Goal: Information Seeking & Learning: Learn about a topic

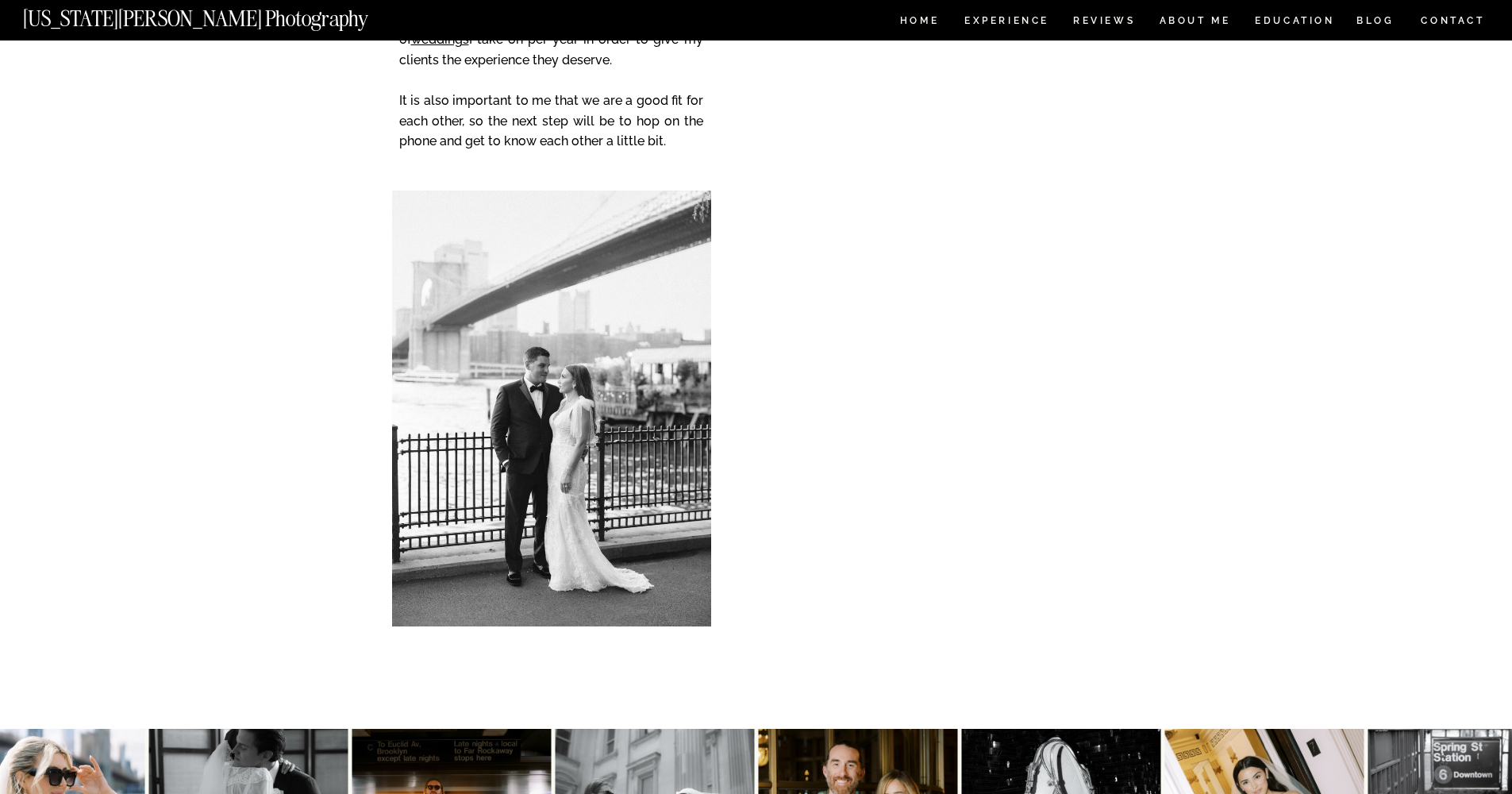
scroll to position [8036, 0]
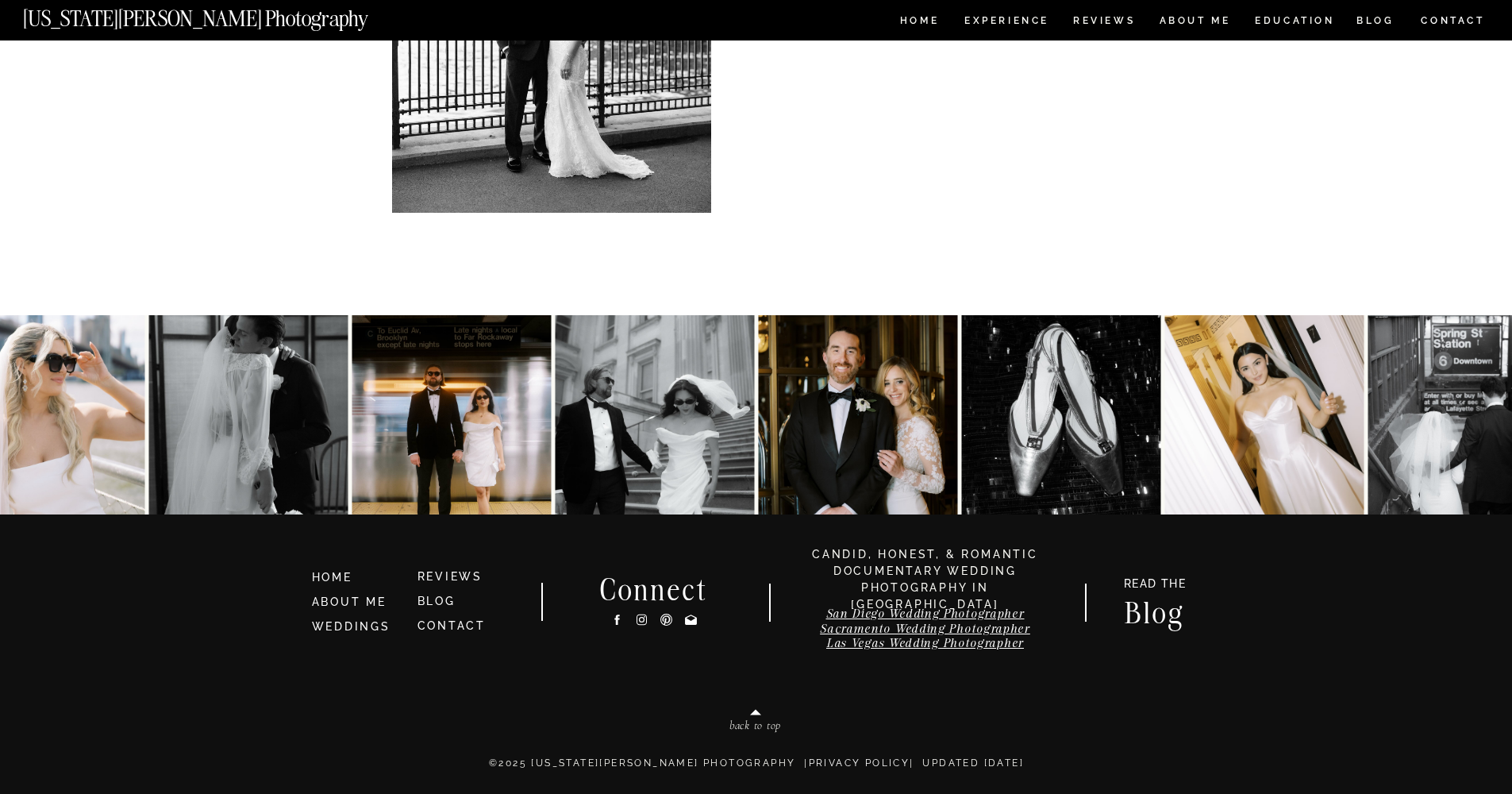
click at [1035, 22] on nav "Experience" at bounding box center [1006, 22] width 83 height 13
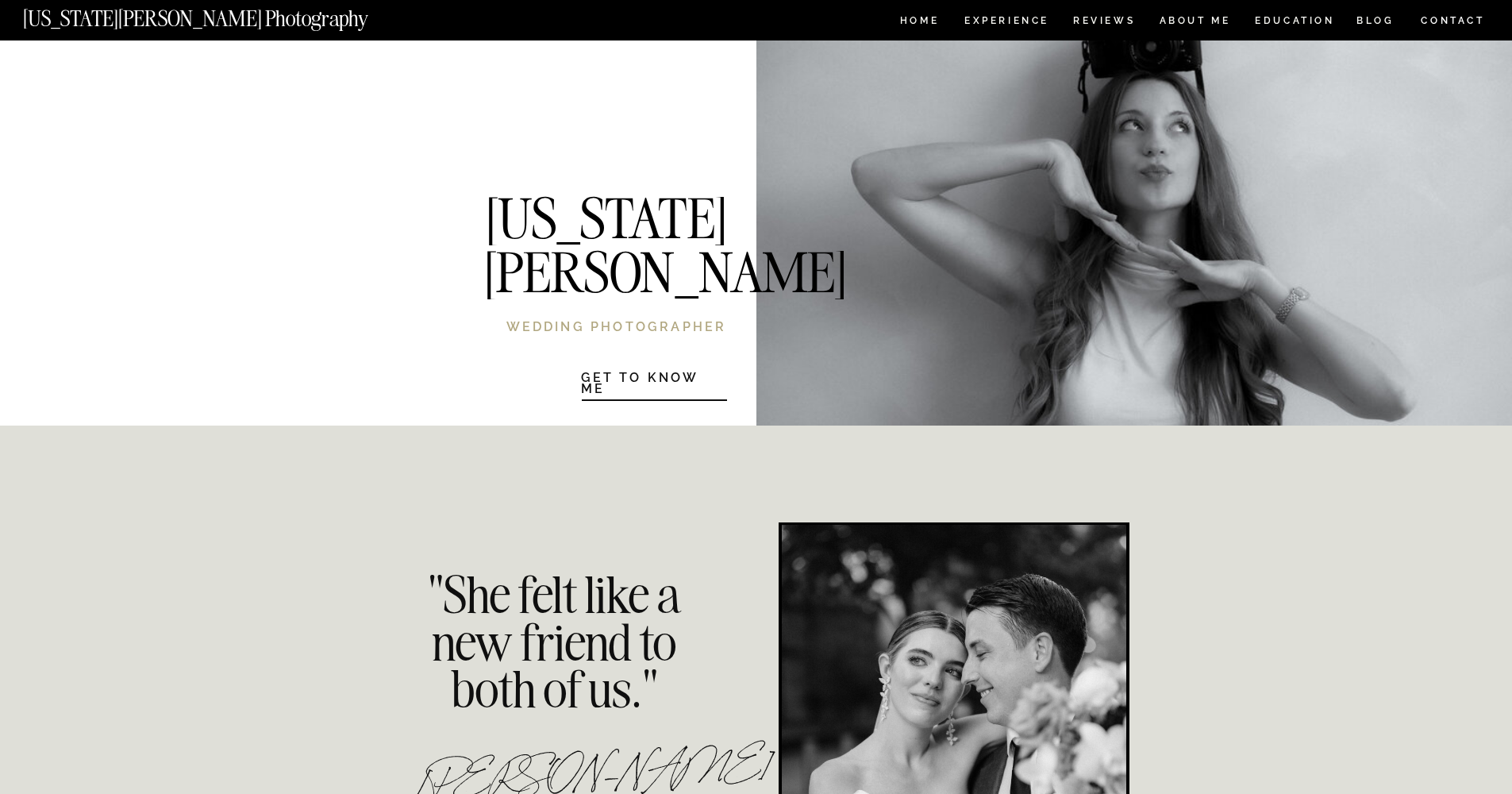
scroll to position [3275, 0]
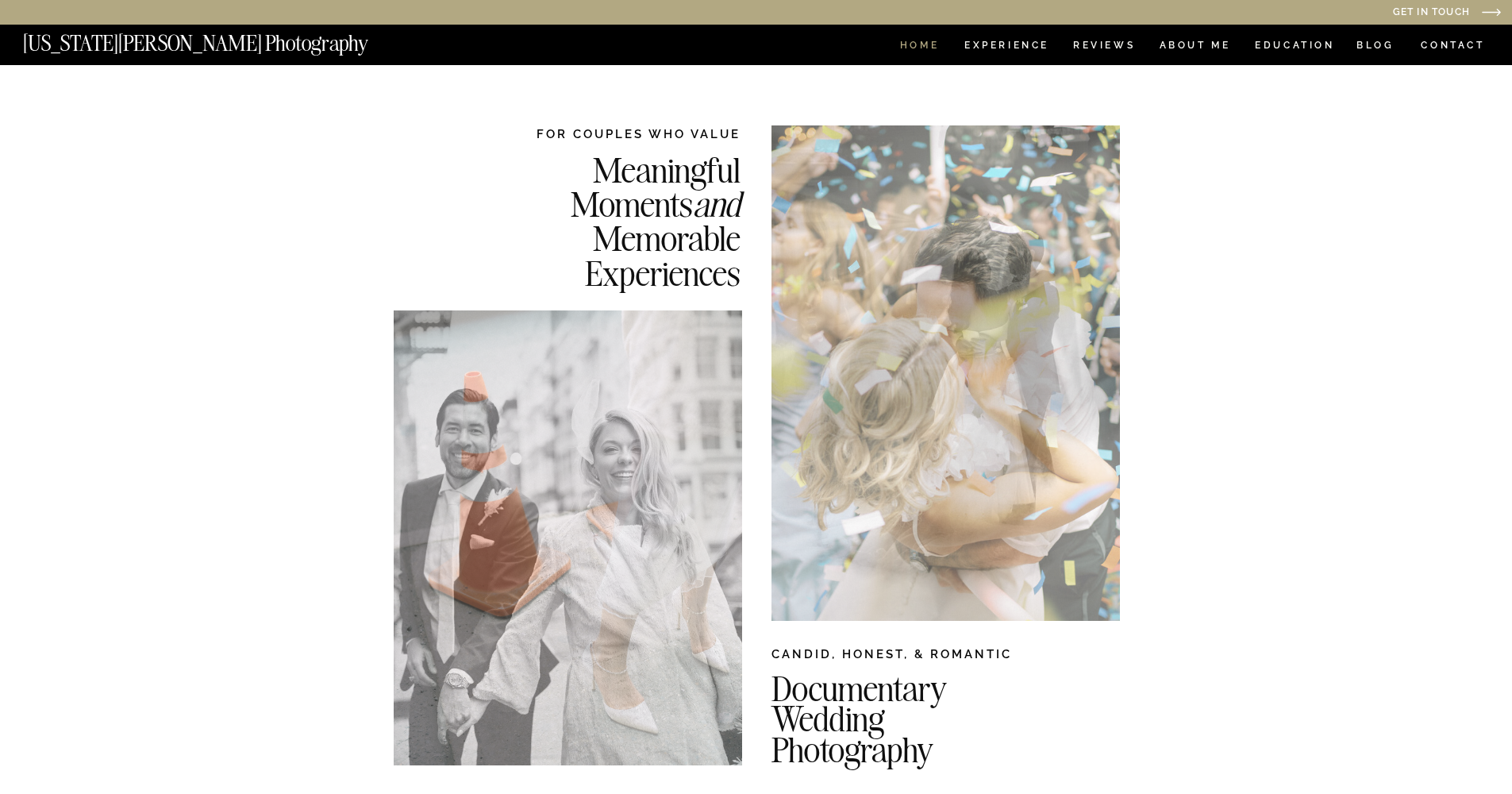
click at [923, 48] on nav "HOME" at bounding box center [919, 47] width 45 height 13
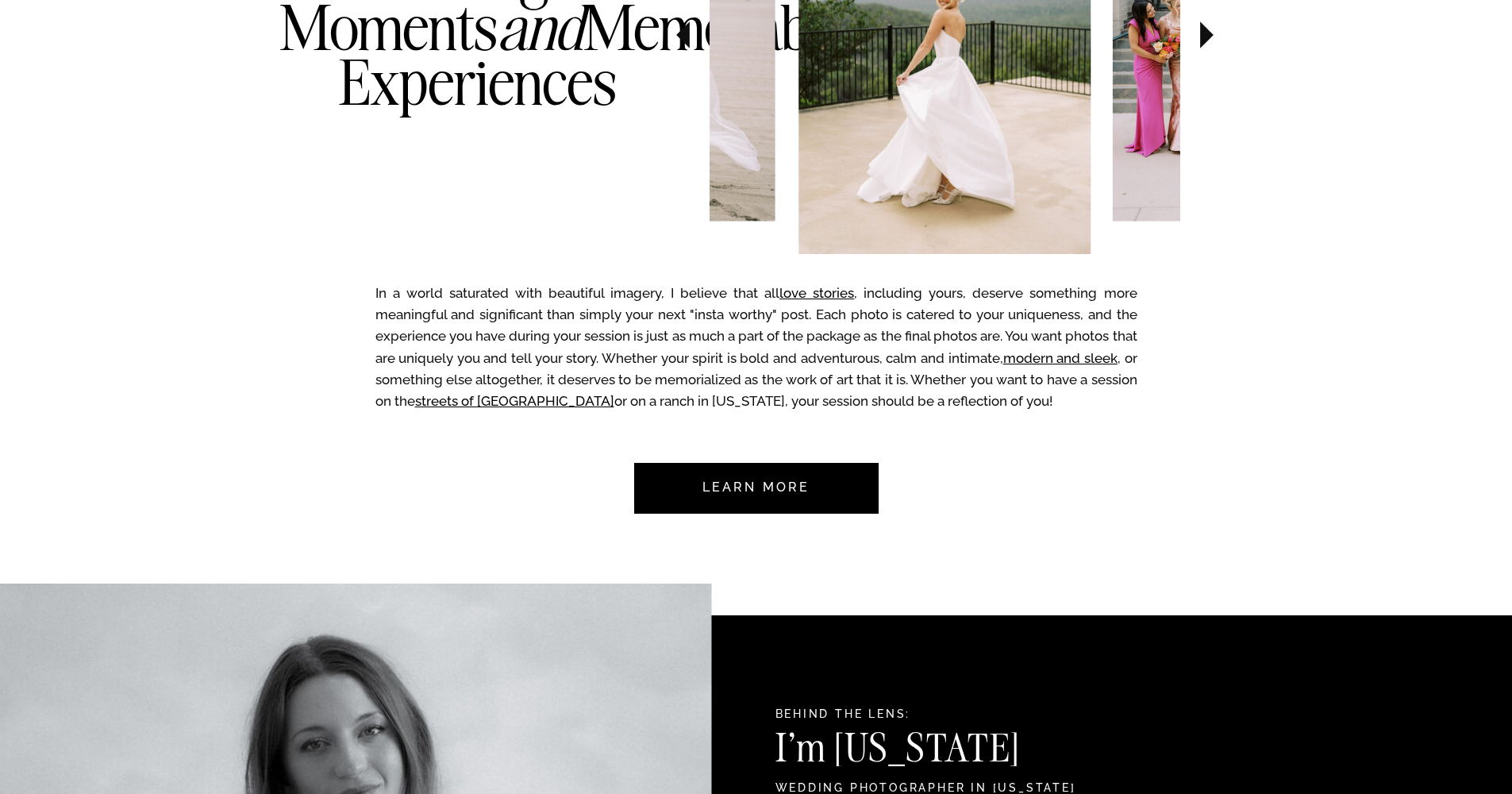
scroll to position [1177, 0]
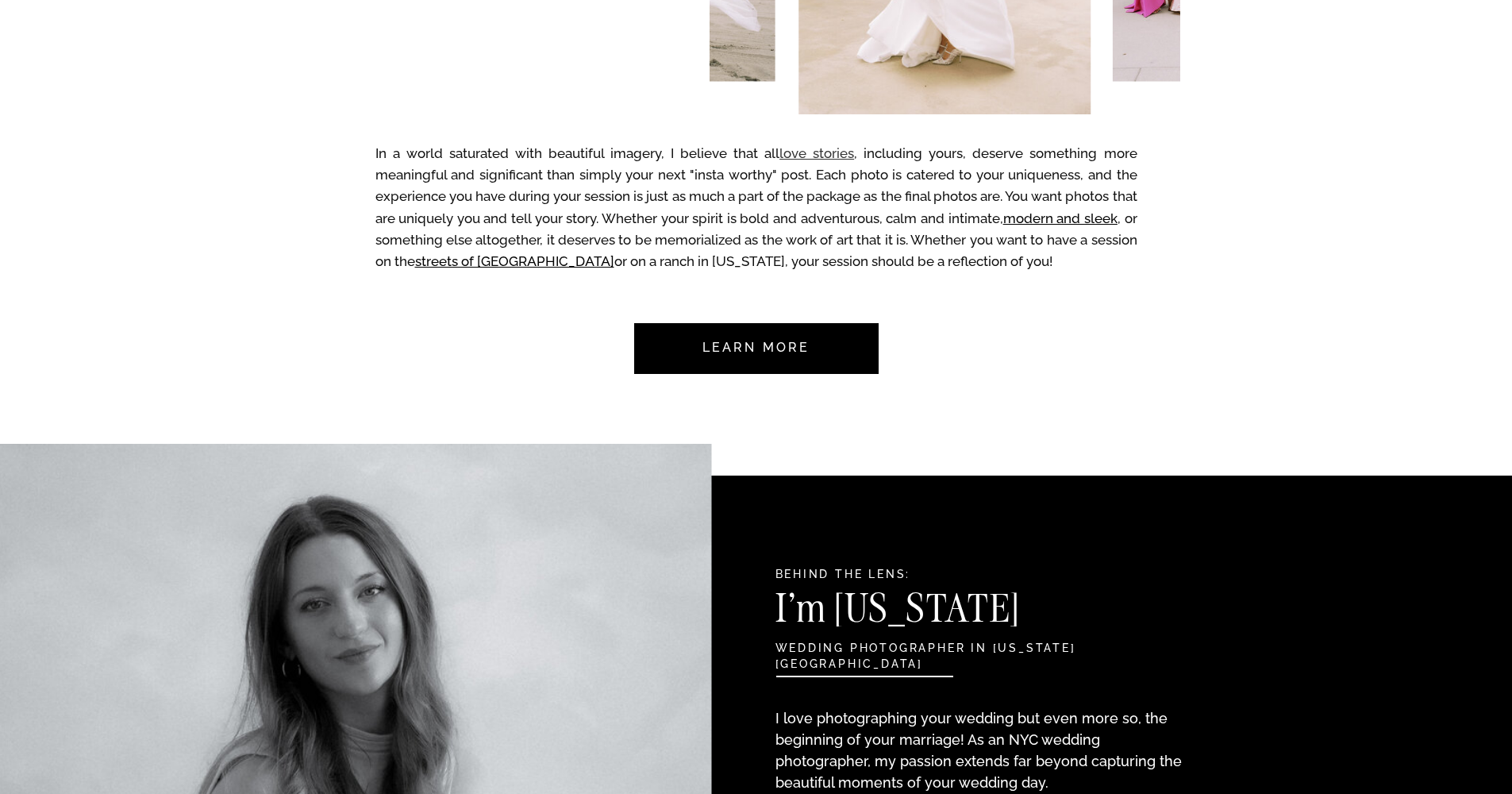
click at [798, 153] on link "love stories" at bounding box center [816, 153] width 74 height 16
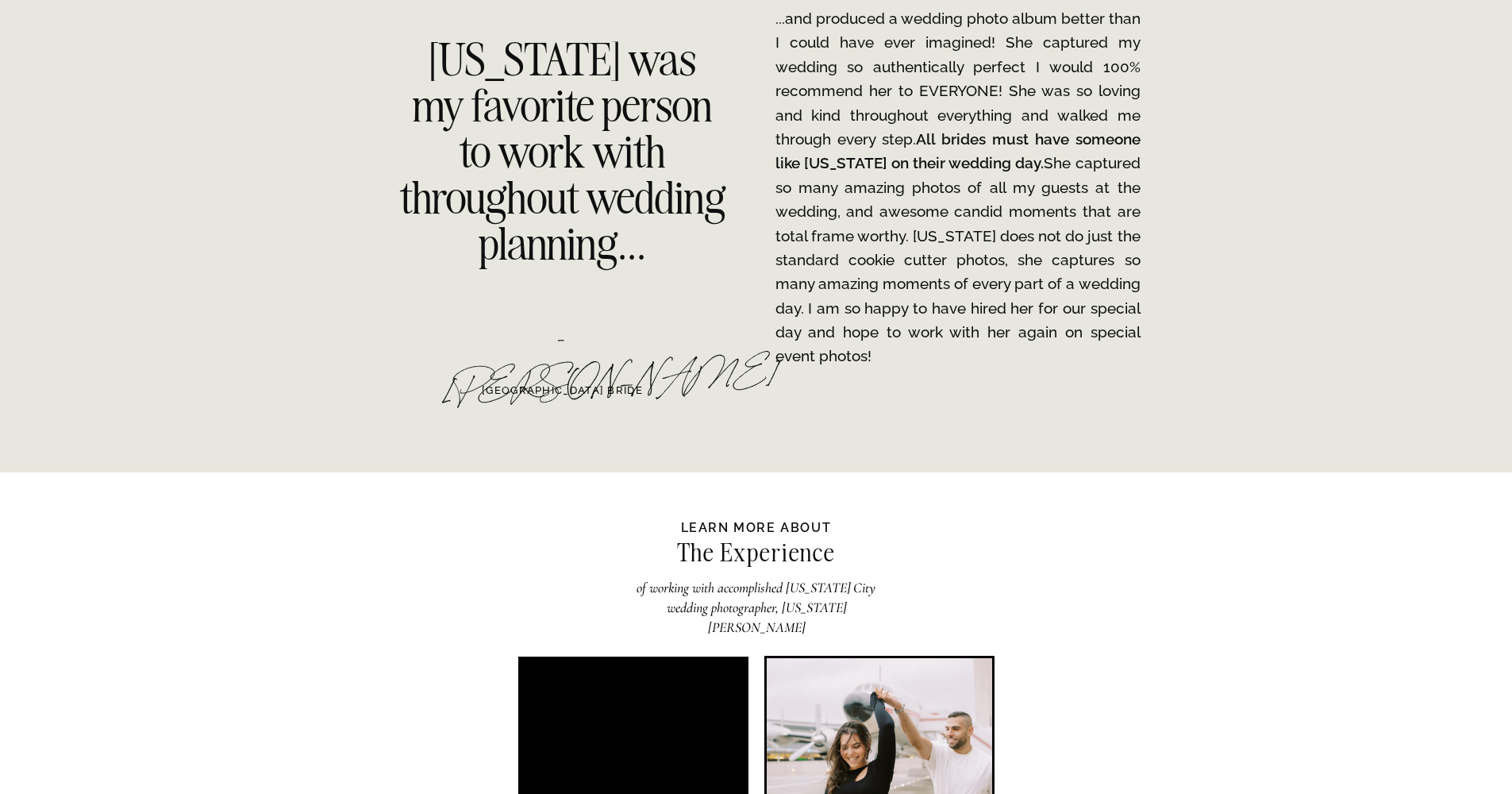
scroll to position [0, 0]
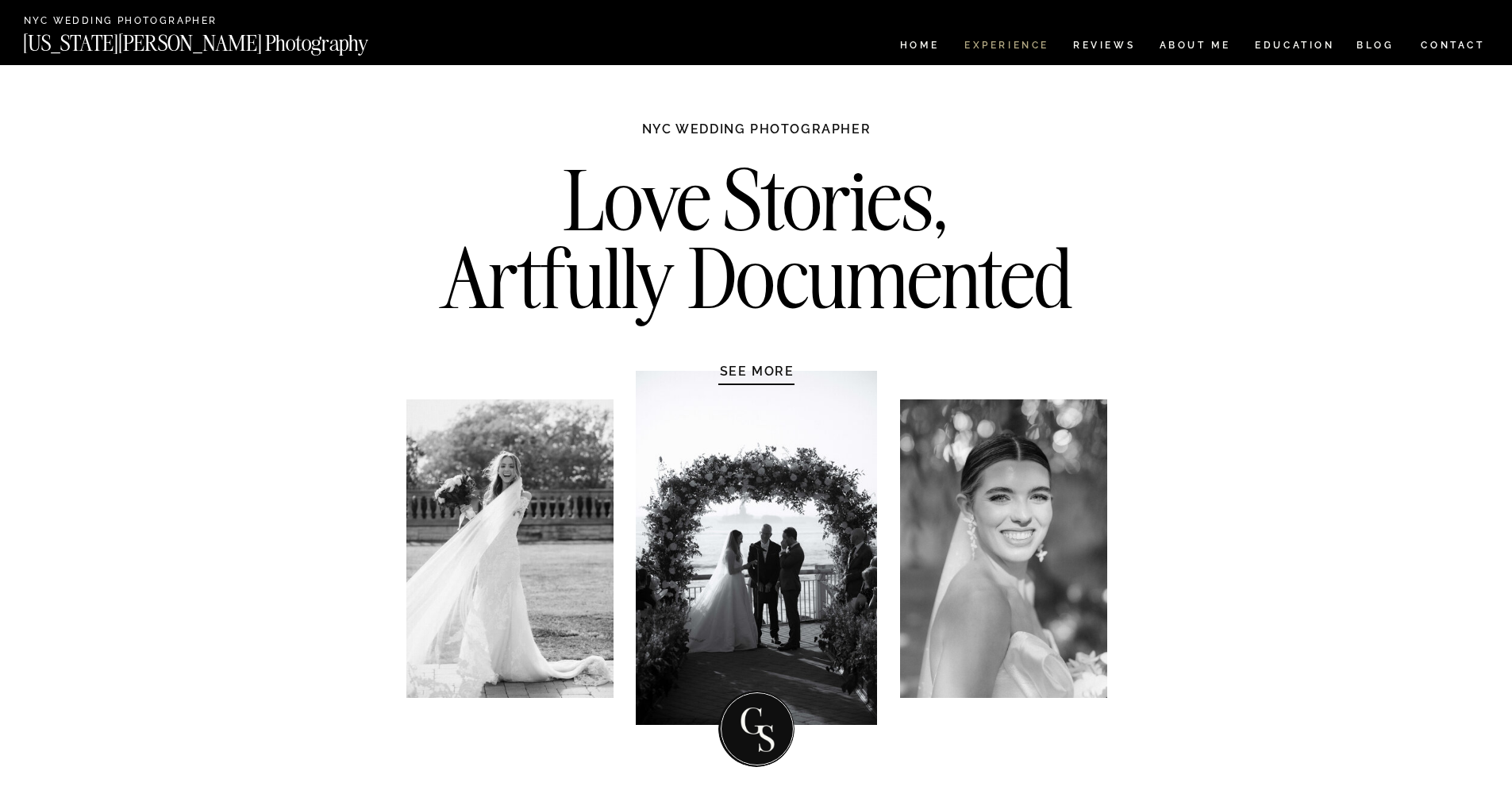
click at [983, 44] on nav "Experience" at bounding box center [1006, 47] width 83 height 13
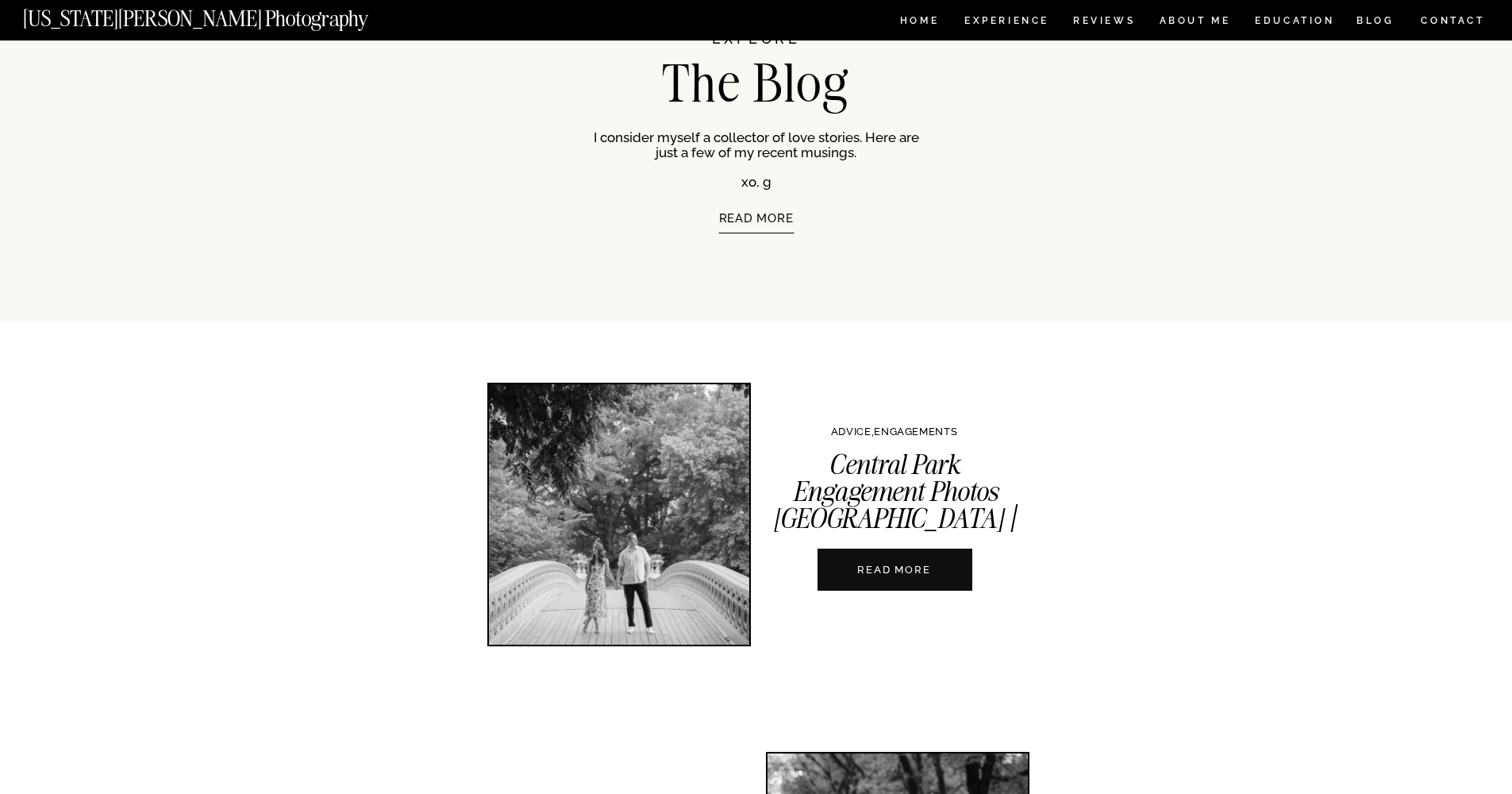
scroll to position [241, 0]
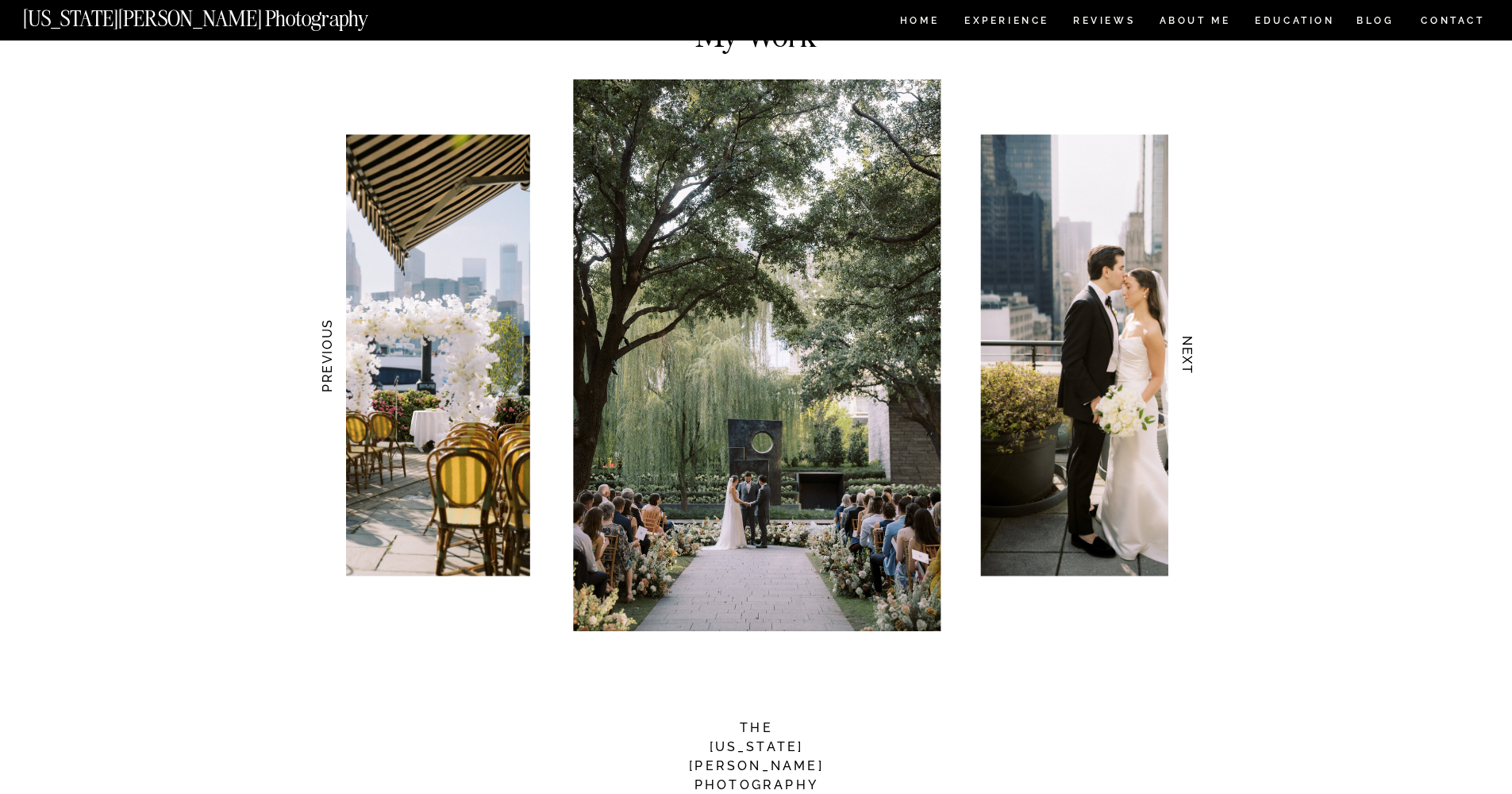
scroll to position [1764, 0]
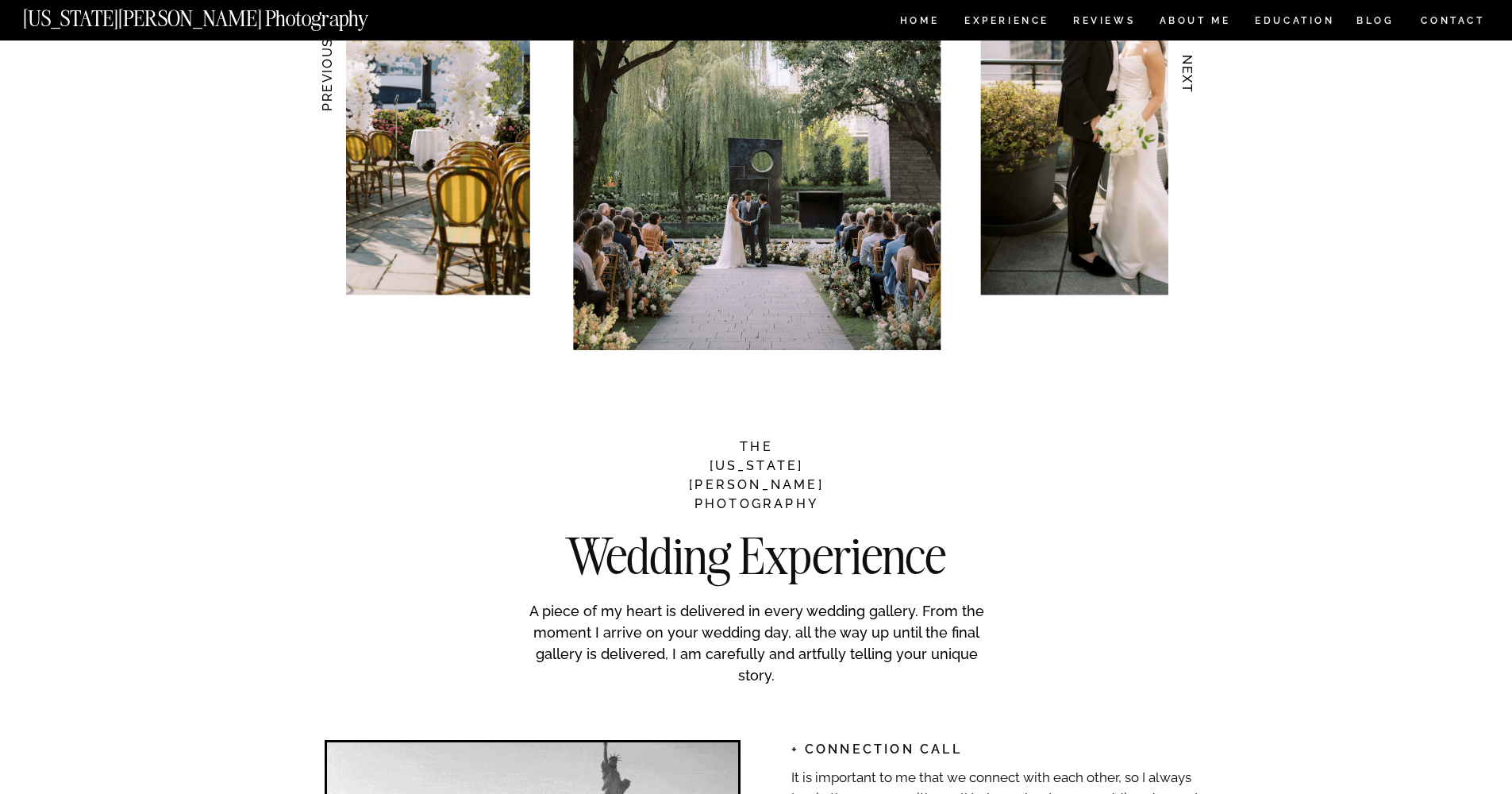
click at [1195, 83] on h3 "NEXT" at bounding box center [1186, 74] width 17 height 100
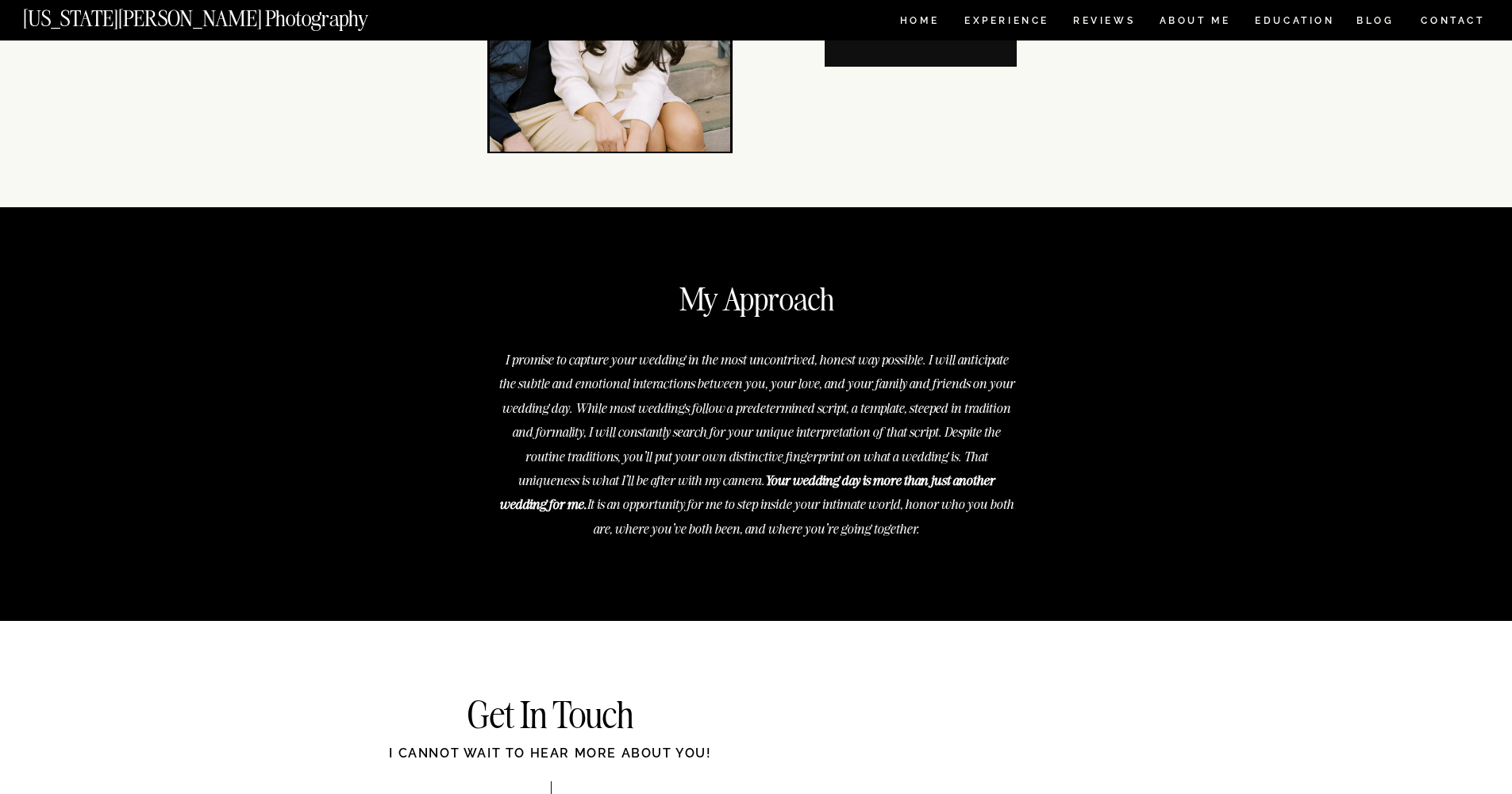
scroll to position [5377, 0]
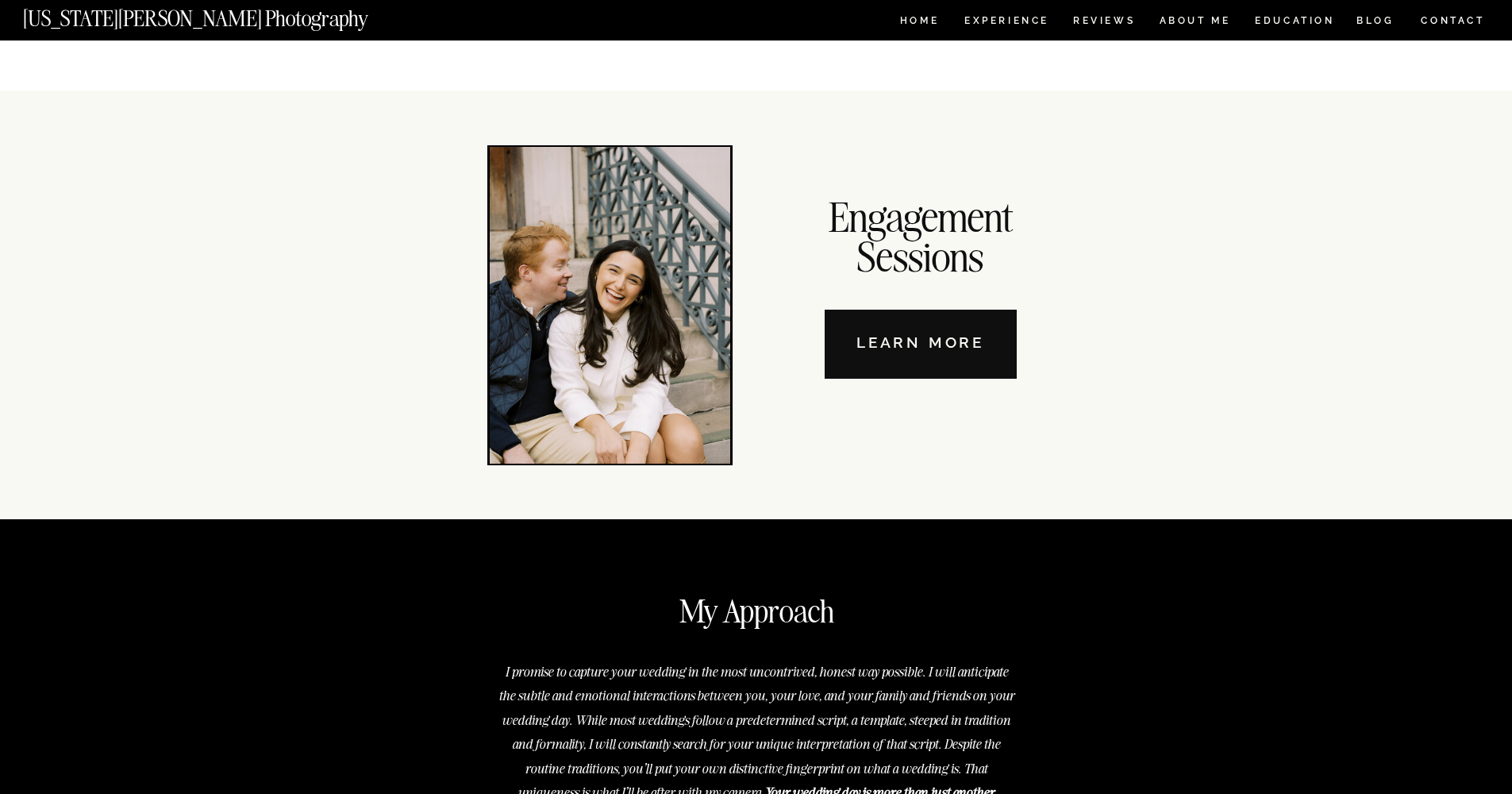
click at [924, 353] on nav "Learn More" at bounding box center [920, 344] width 192 height 69
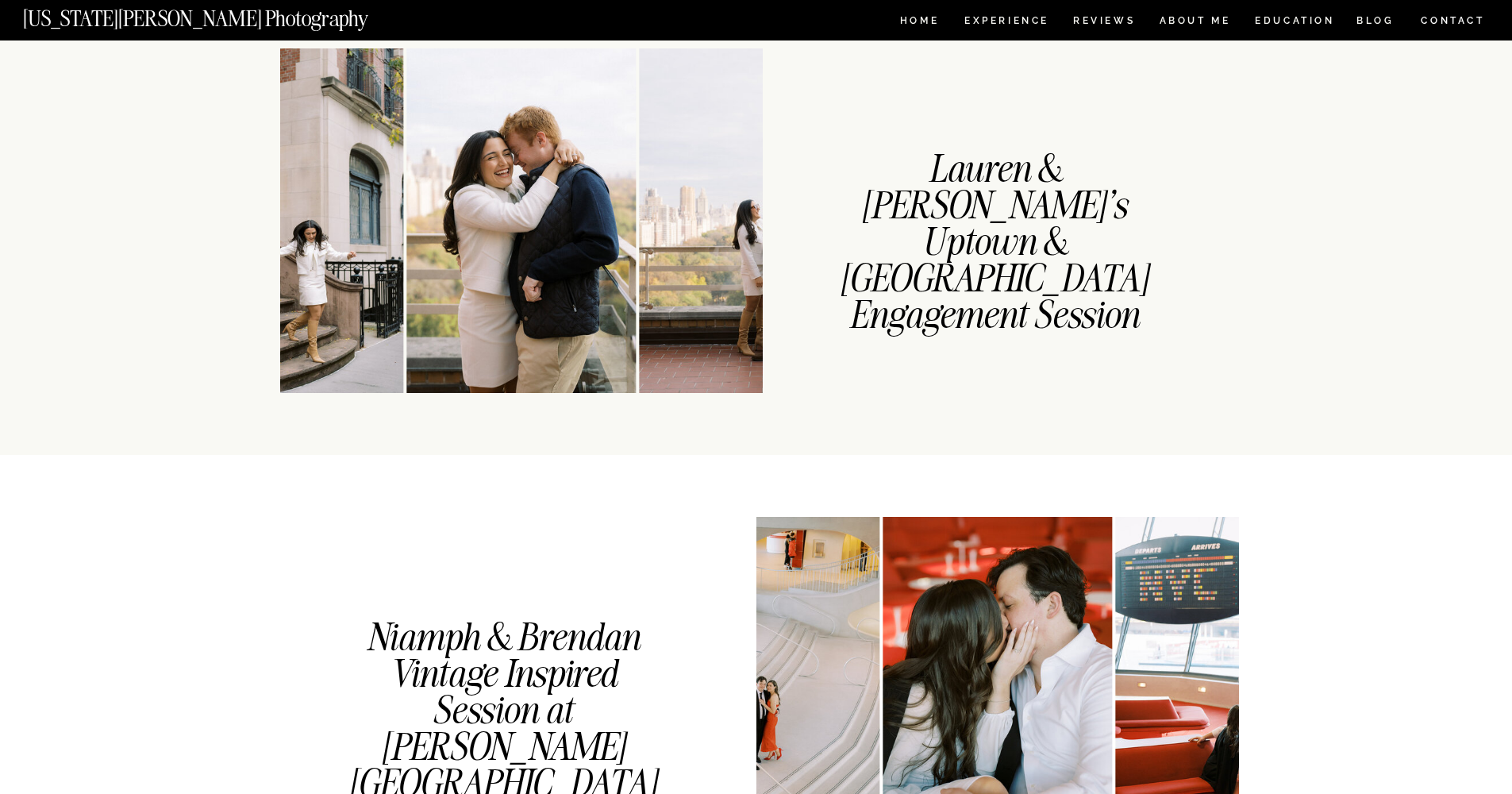
scroll to position [1343, 0]
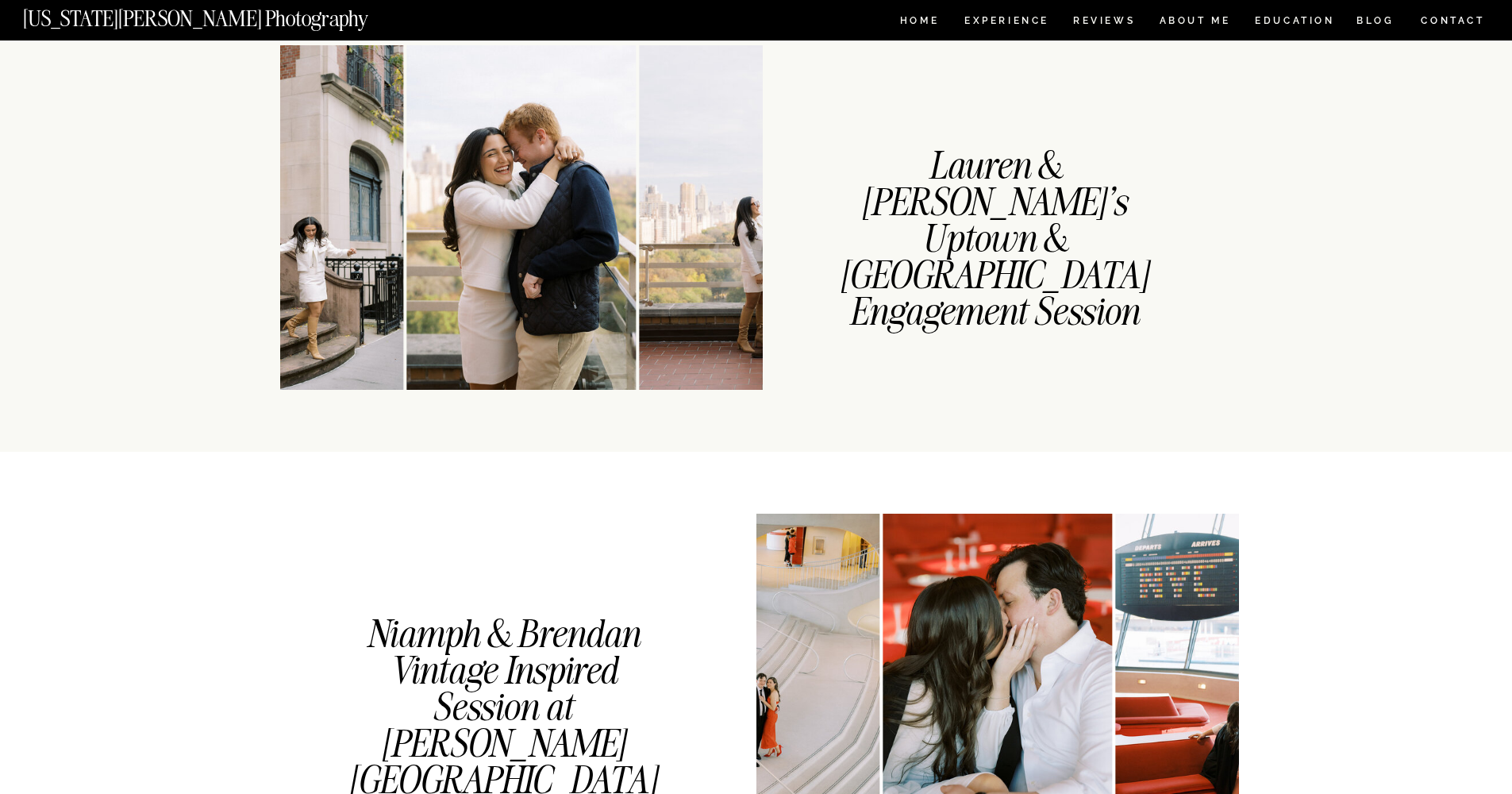
click at [594, 262] on img at bounding box center [521, 217] width 229 height 344
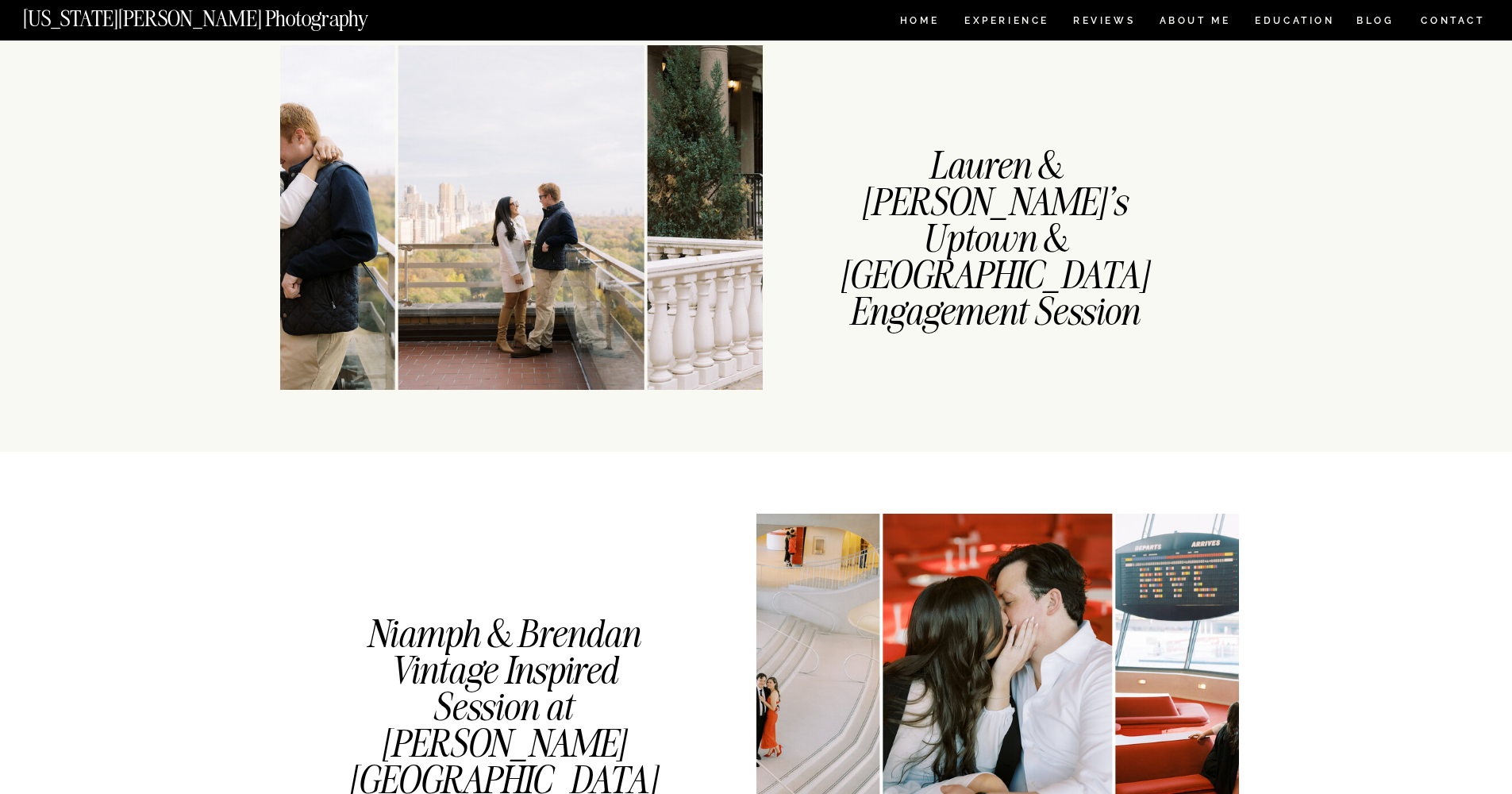
click at [687, 251] on img at bounding box center [888, 217] width 482 height 344
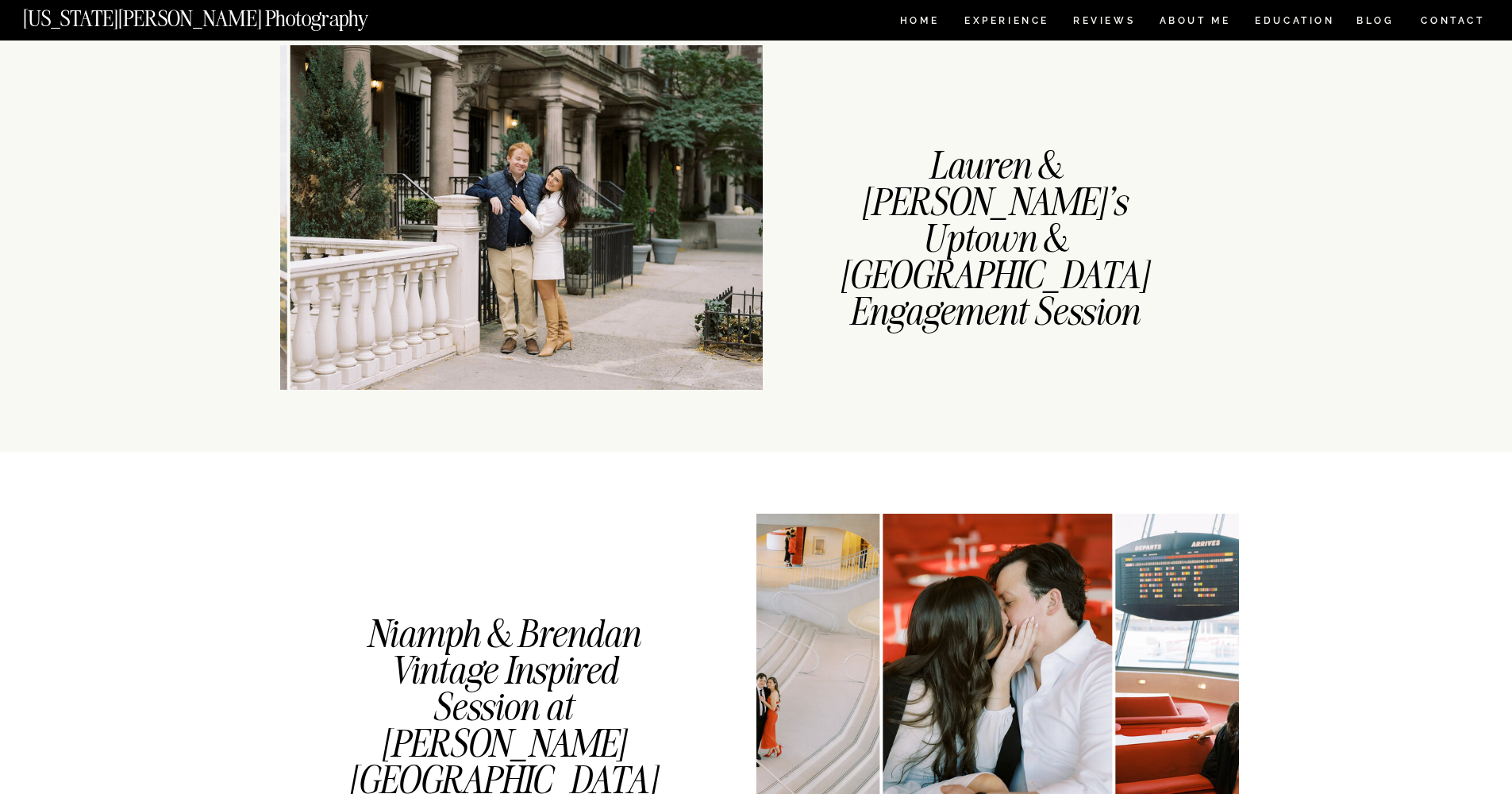
click at [973, 212] on h1 "Lauren & [PERSON_NAME]'s Uptown & [GEOGRAPHIC_DATA] Engagement Session" at bounding box center [994, 200] width 315 height 105
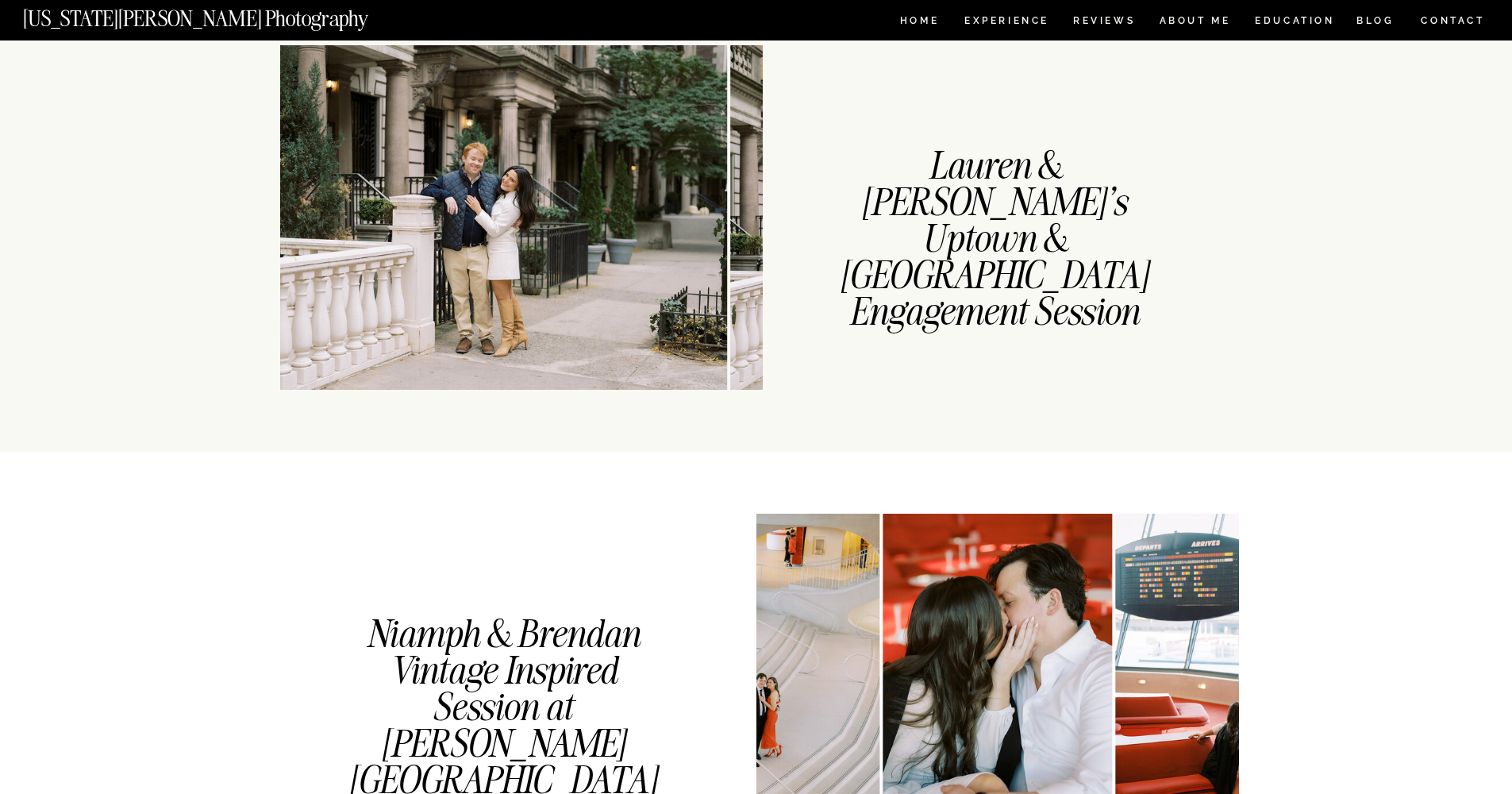
click at [544, 252] on img at bounding box center [486, 217] width 482 height 344
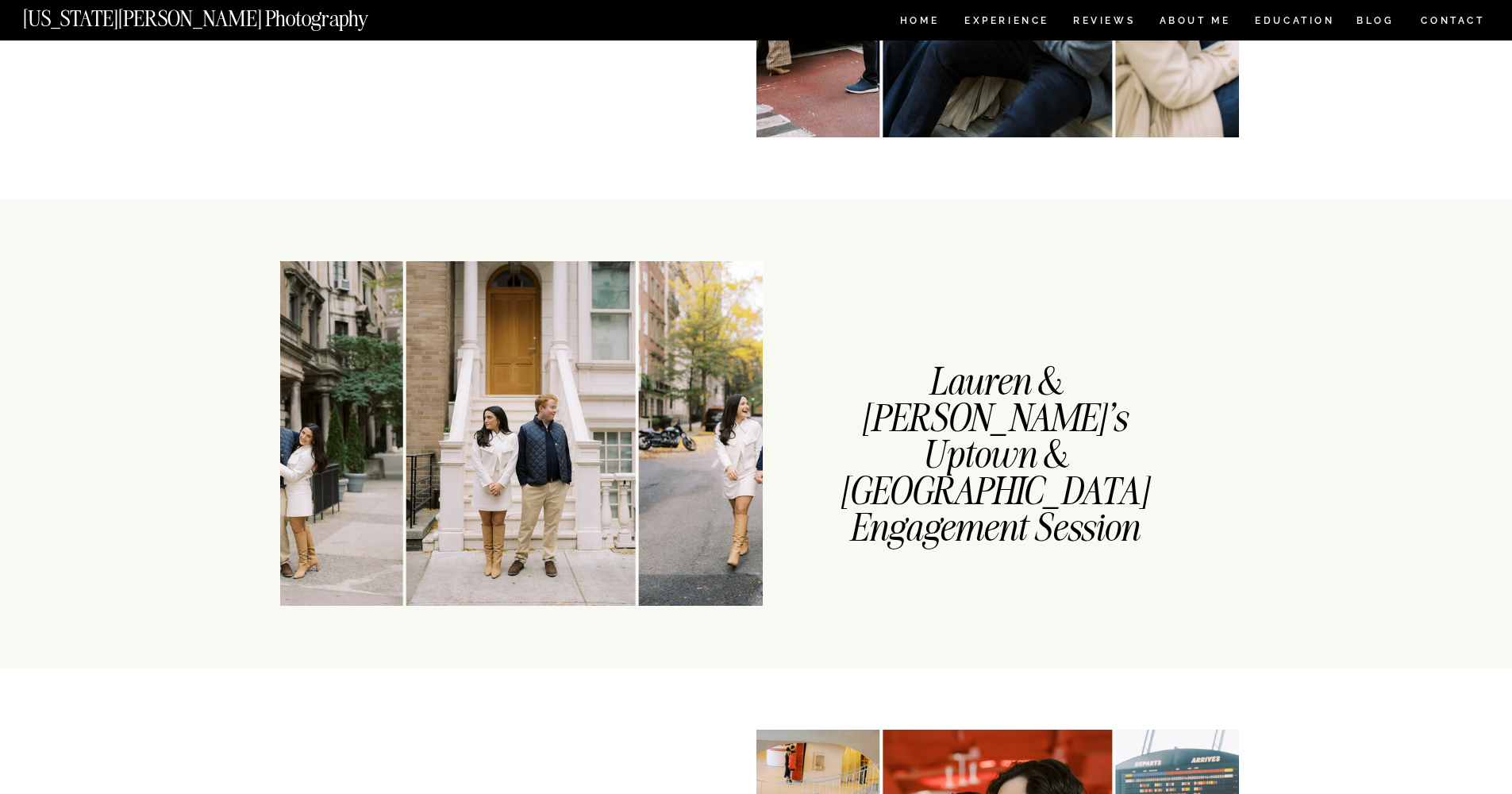
scroll to position [1163, 0]
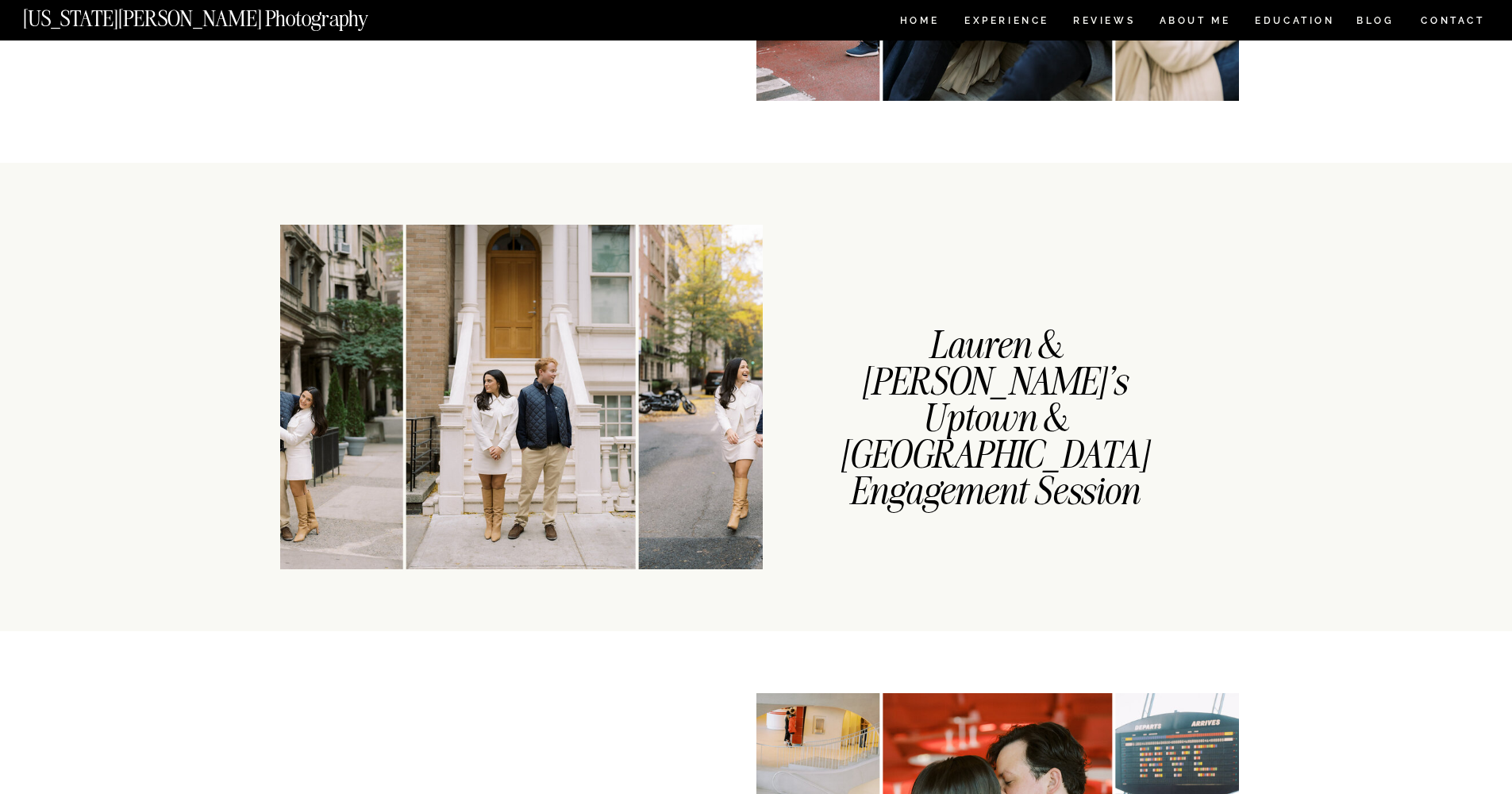
click at [639, 267] on img at bounding box center [762, 397] width 246 height 344
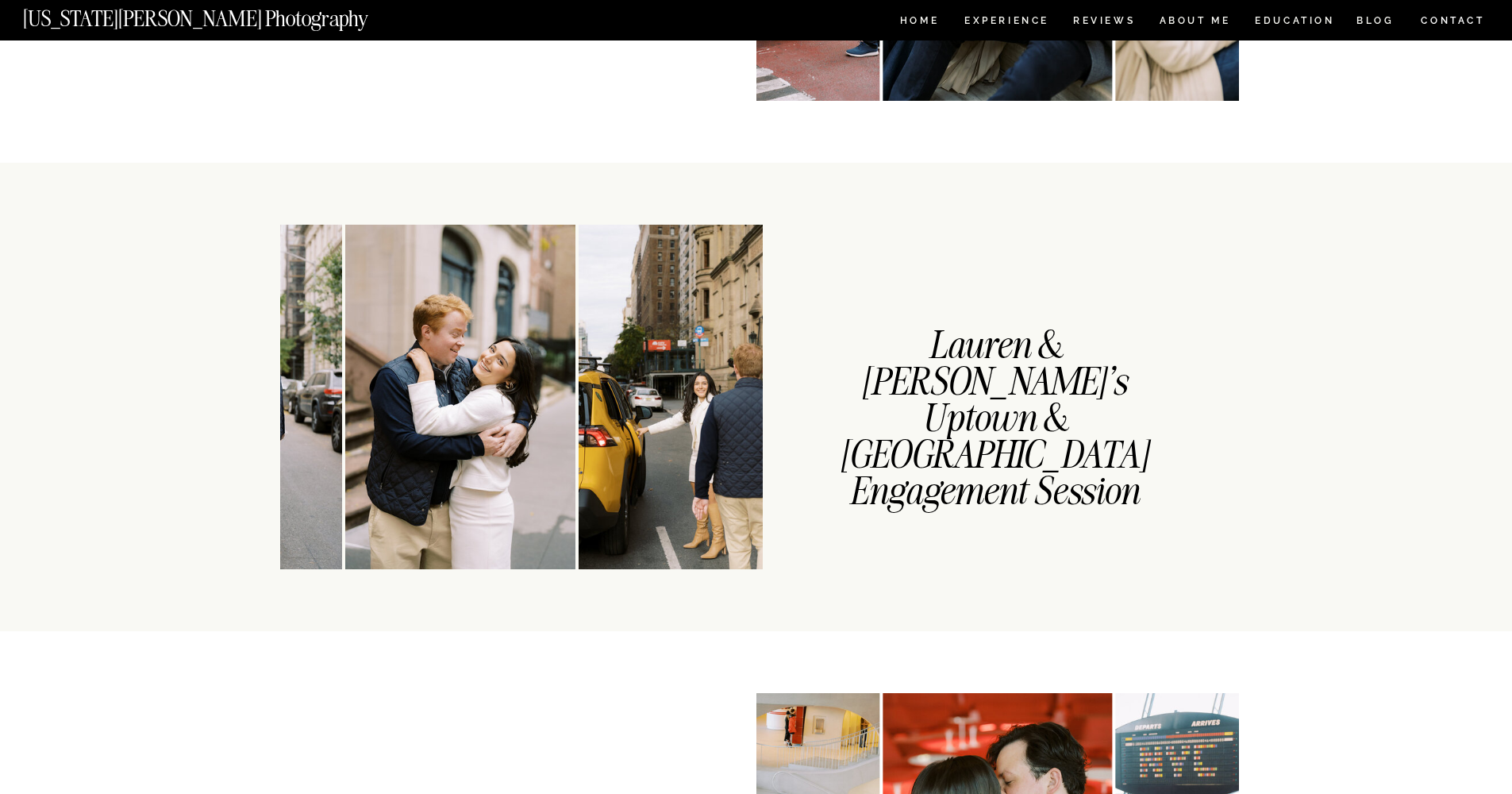
click at [495, 274] on img at bounding box center [459, 397] width 229 height 344
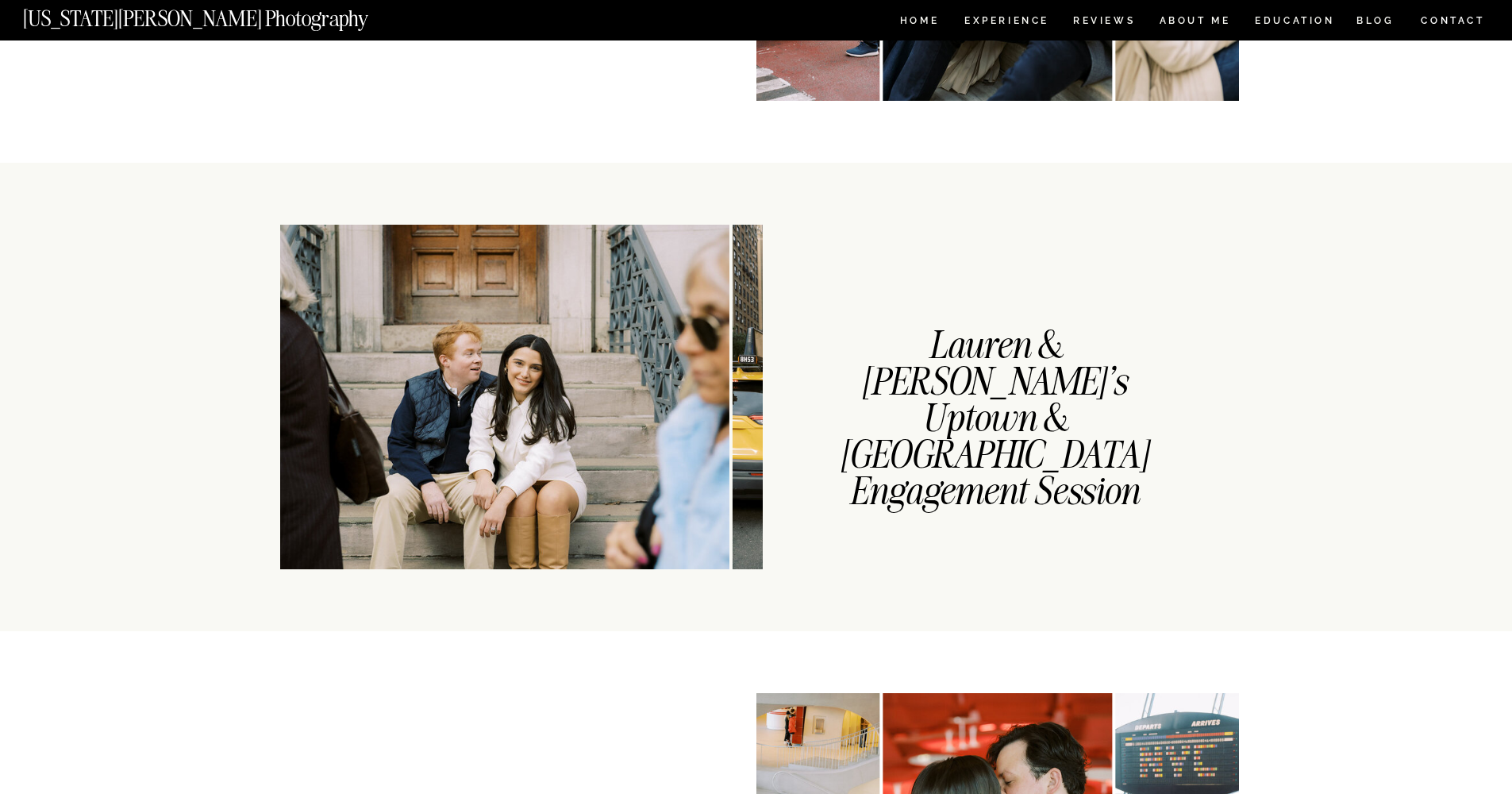
click at [544, 270] on img at bounding box center [471, 397] width 516 height 344
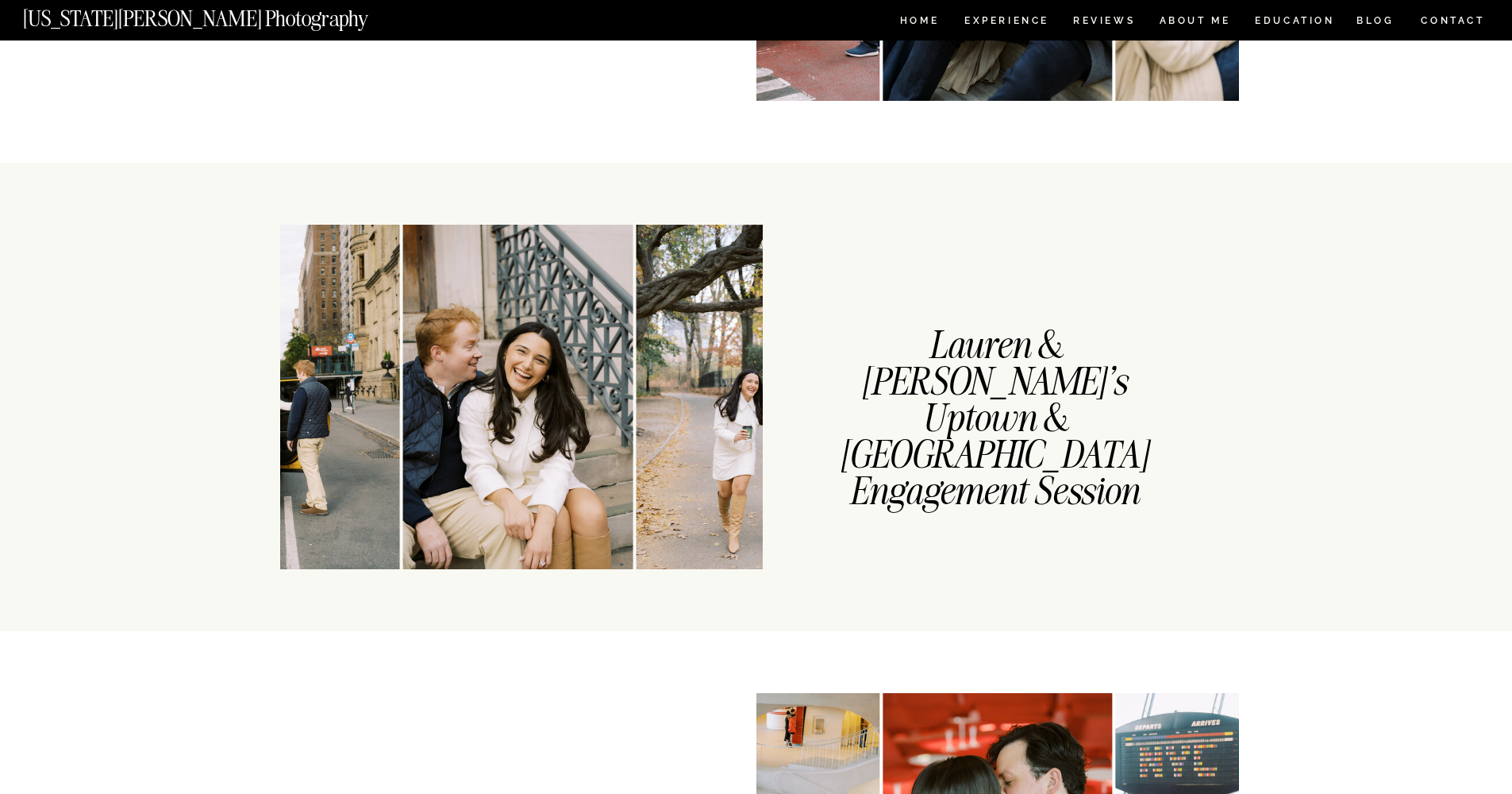
click at [522, 266] on img at bounding box center [517, 397] width 229 height 344
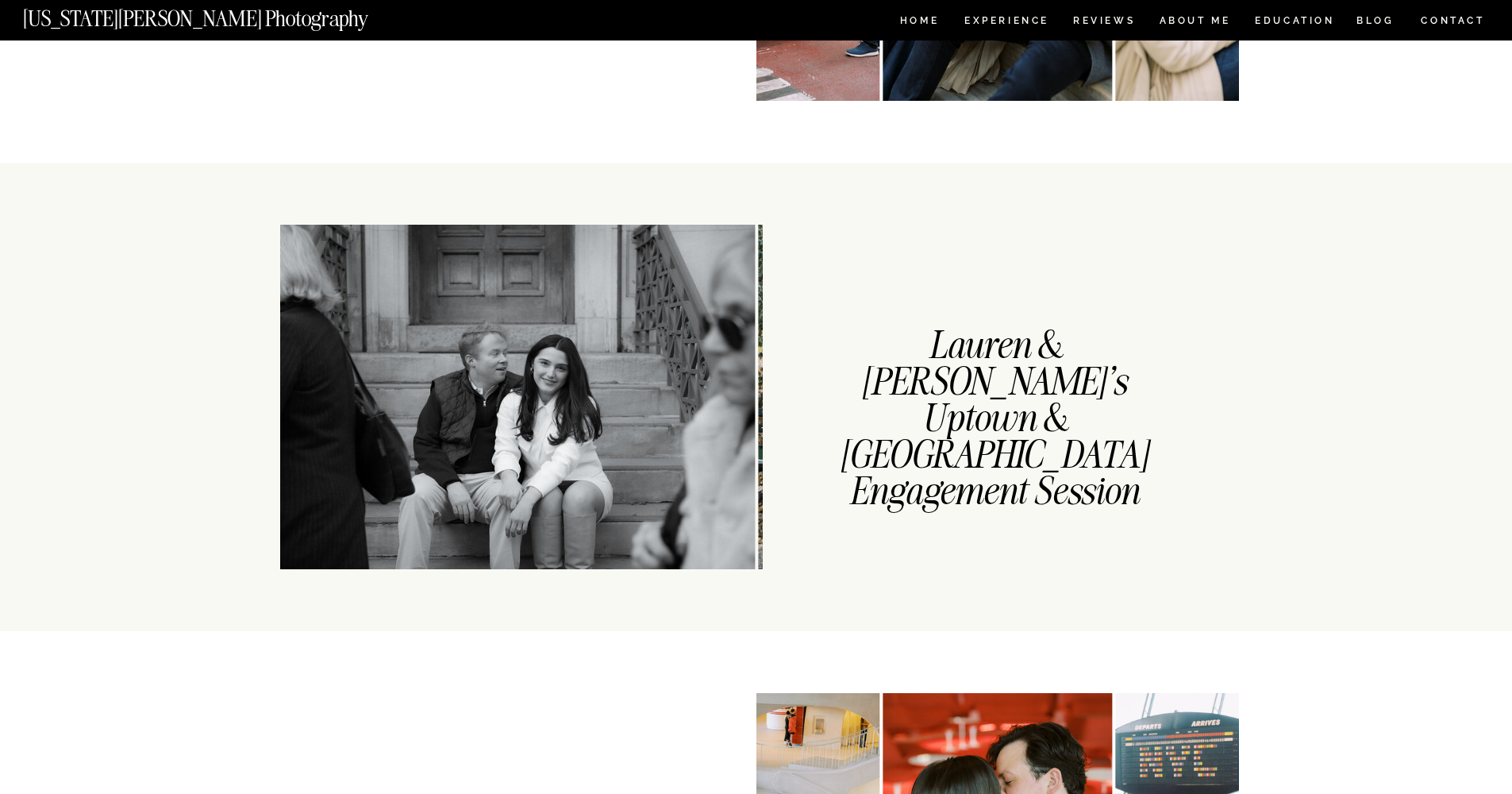
click at [581, 263] on img at bounding box center [497, 397] width 516 height 344
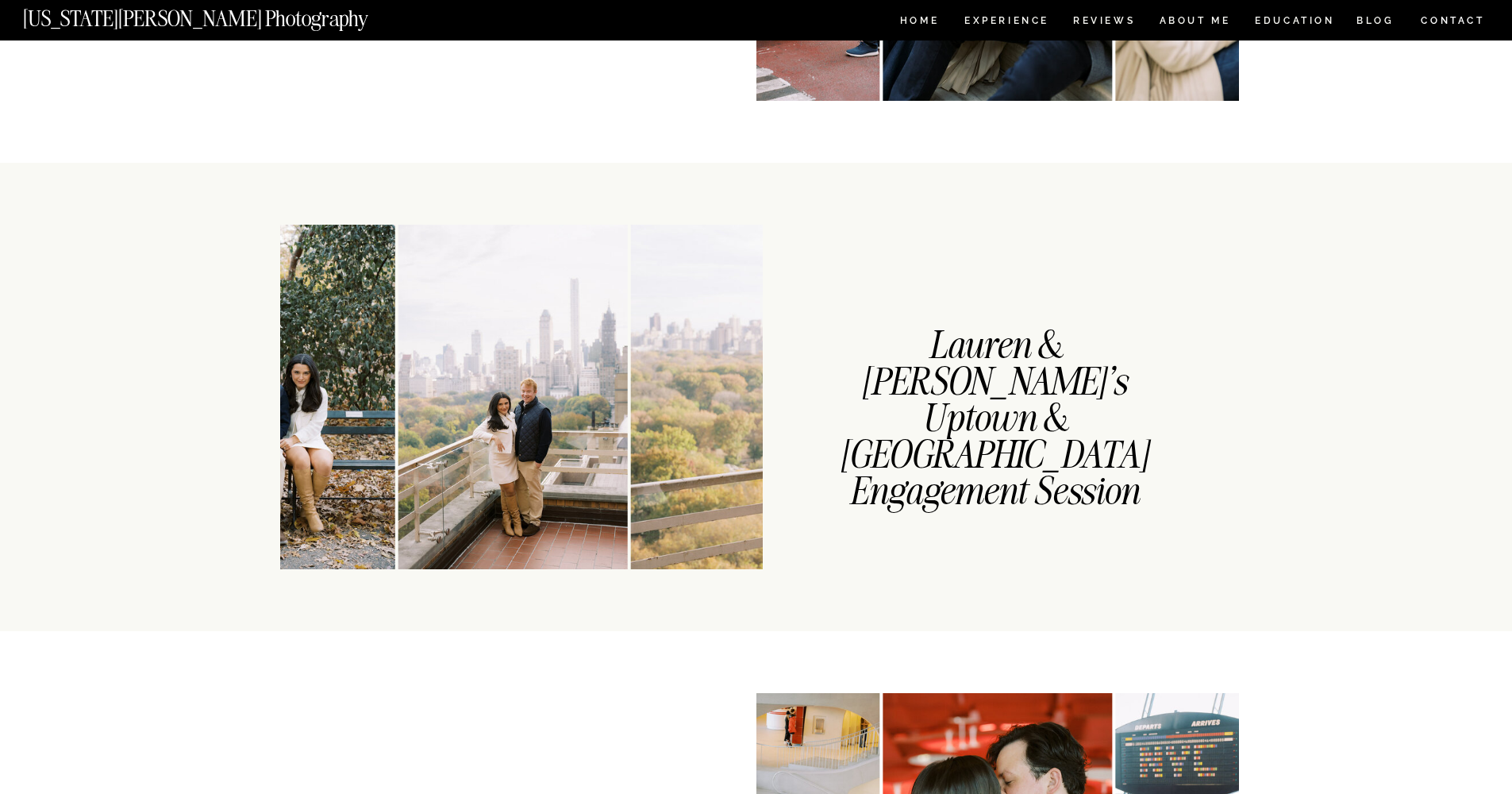
click at [633, 264] on img at bounding box center [889, 397] width 516 height 344
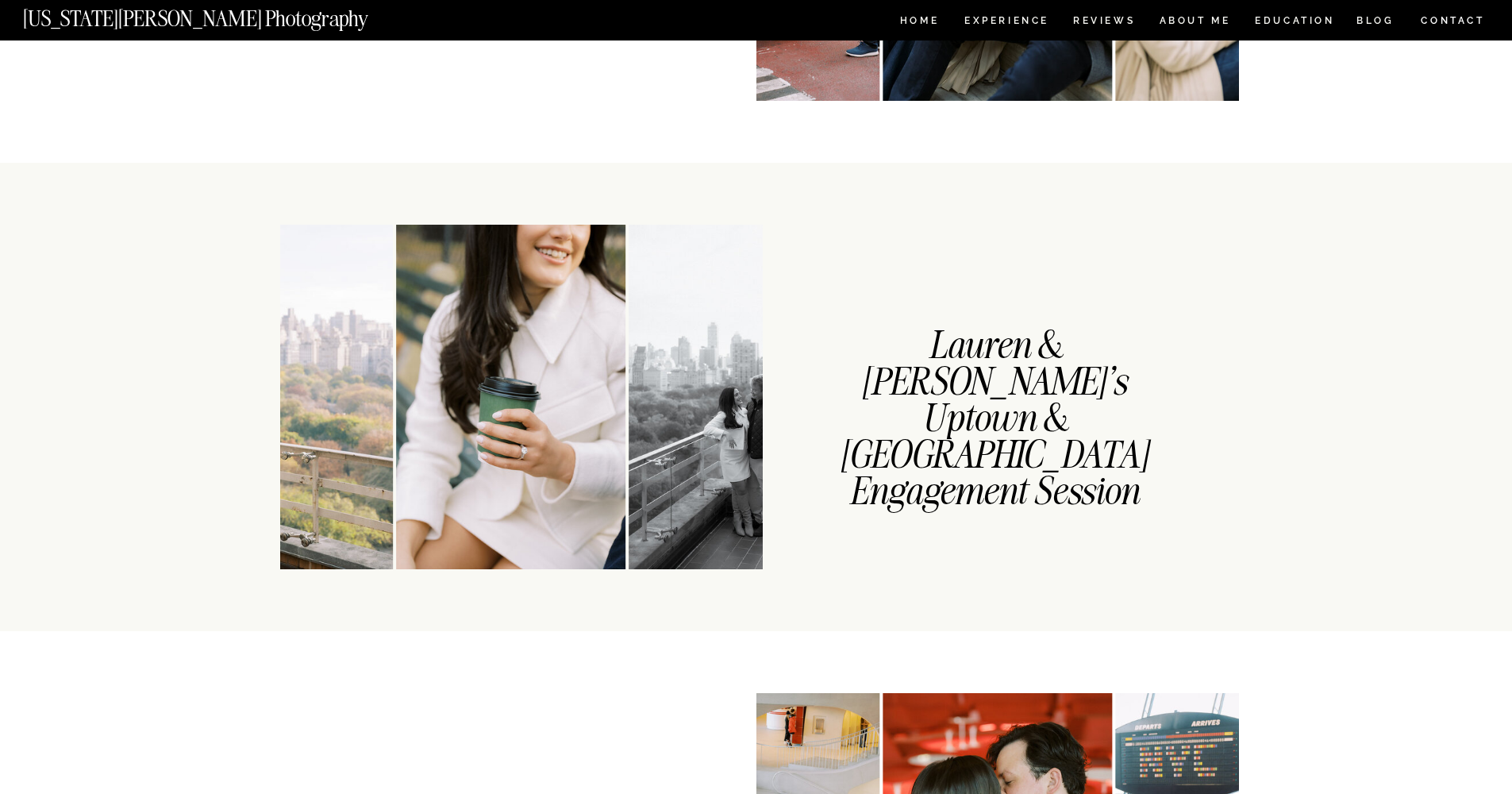
click at [615, 264] on img at bounding box center [510, 397] width 229 height 344
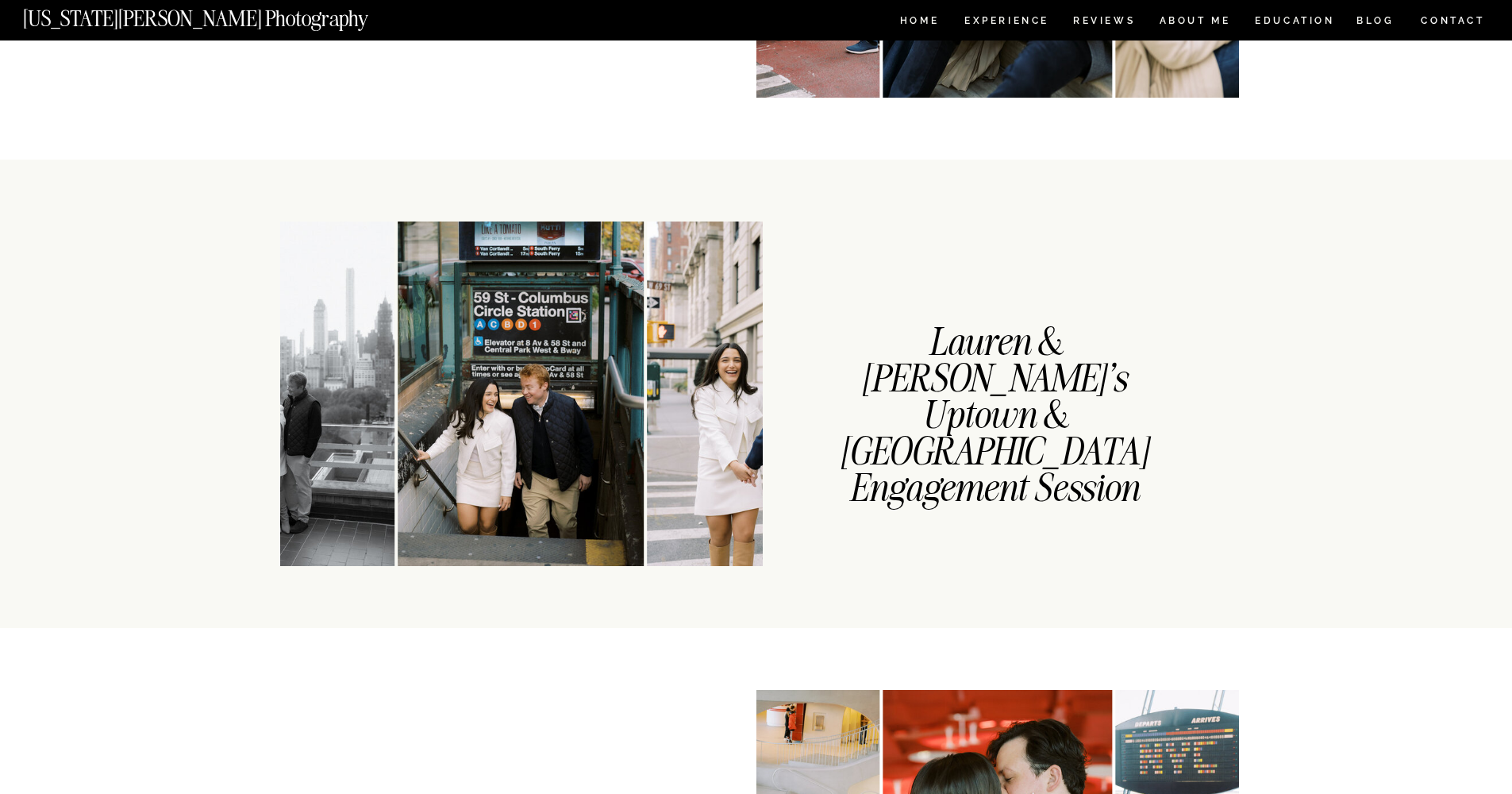
scroll to position [1169, 0]
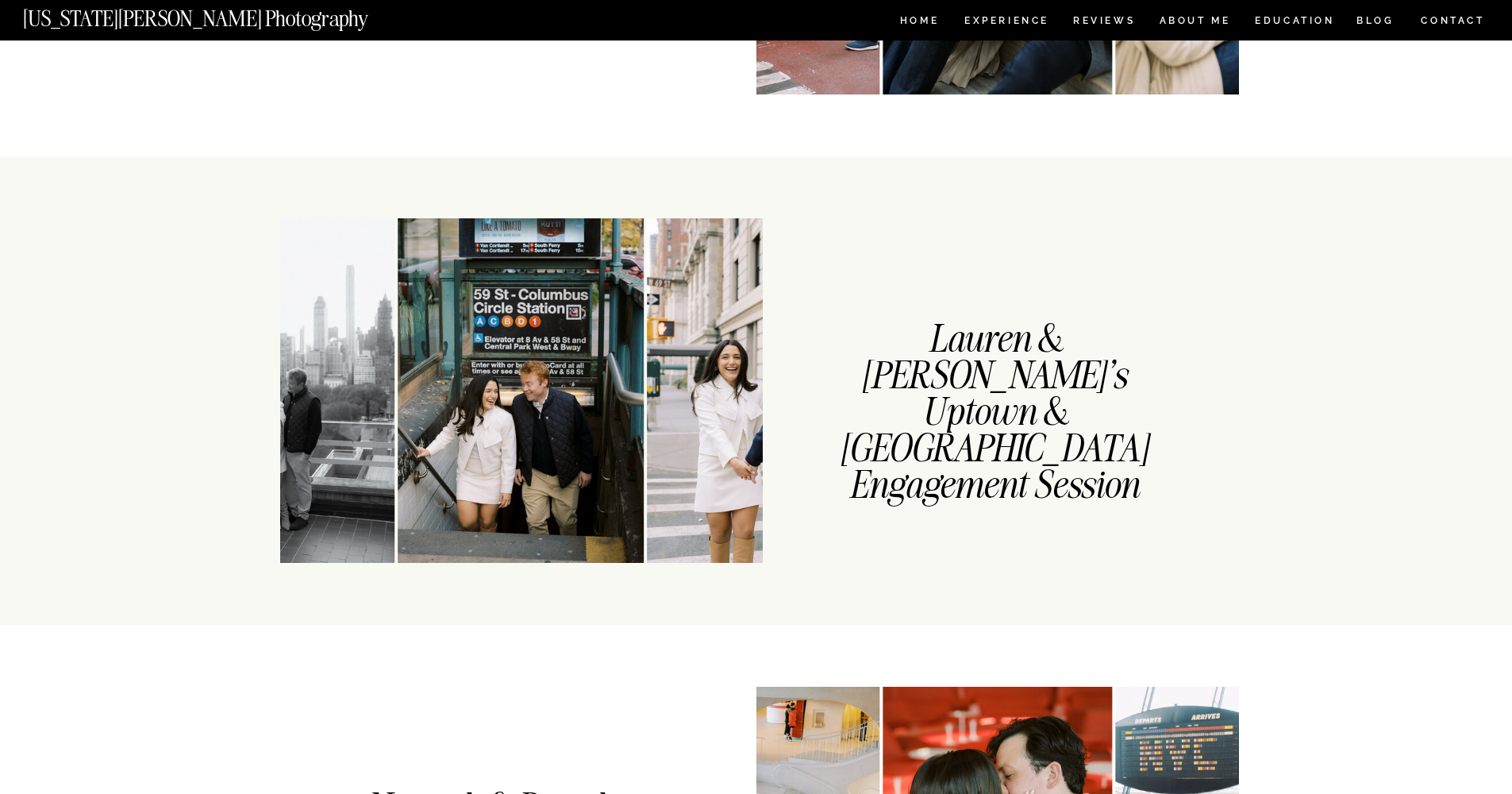
click at [619, 264] on img at bounding box center [521, 390] width 246 height 344
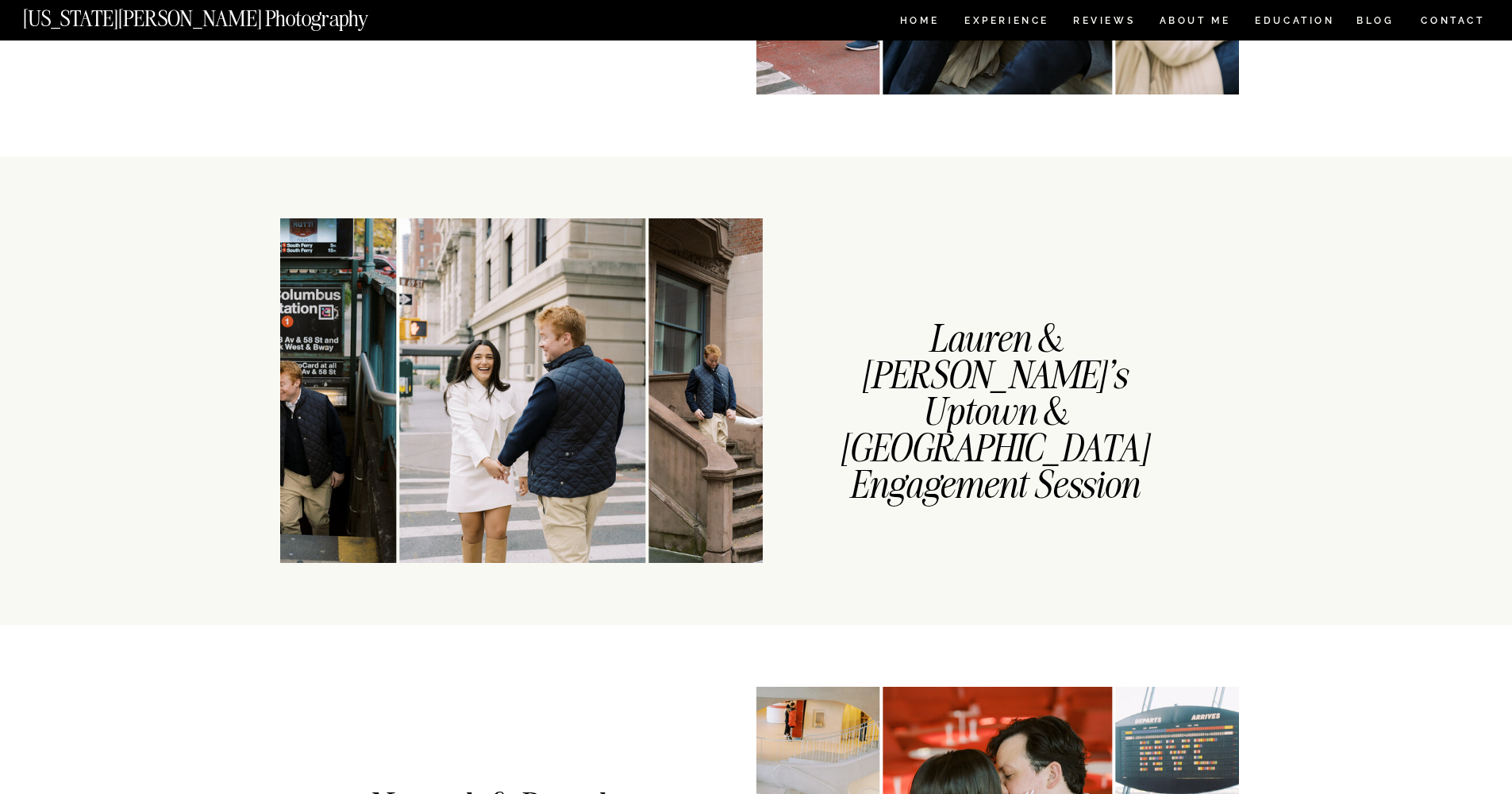
click at [611, 265] on img at bounding box center [523, 390] width 246 height 344
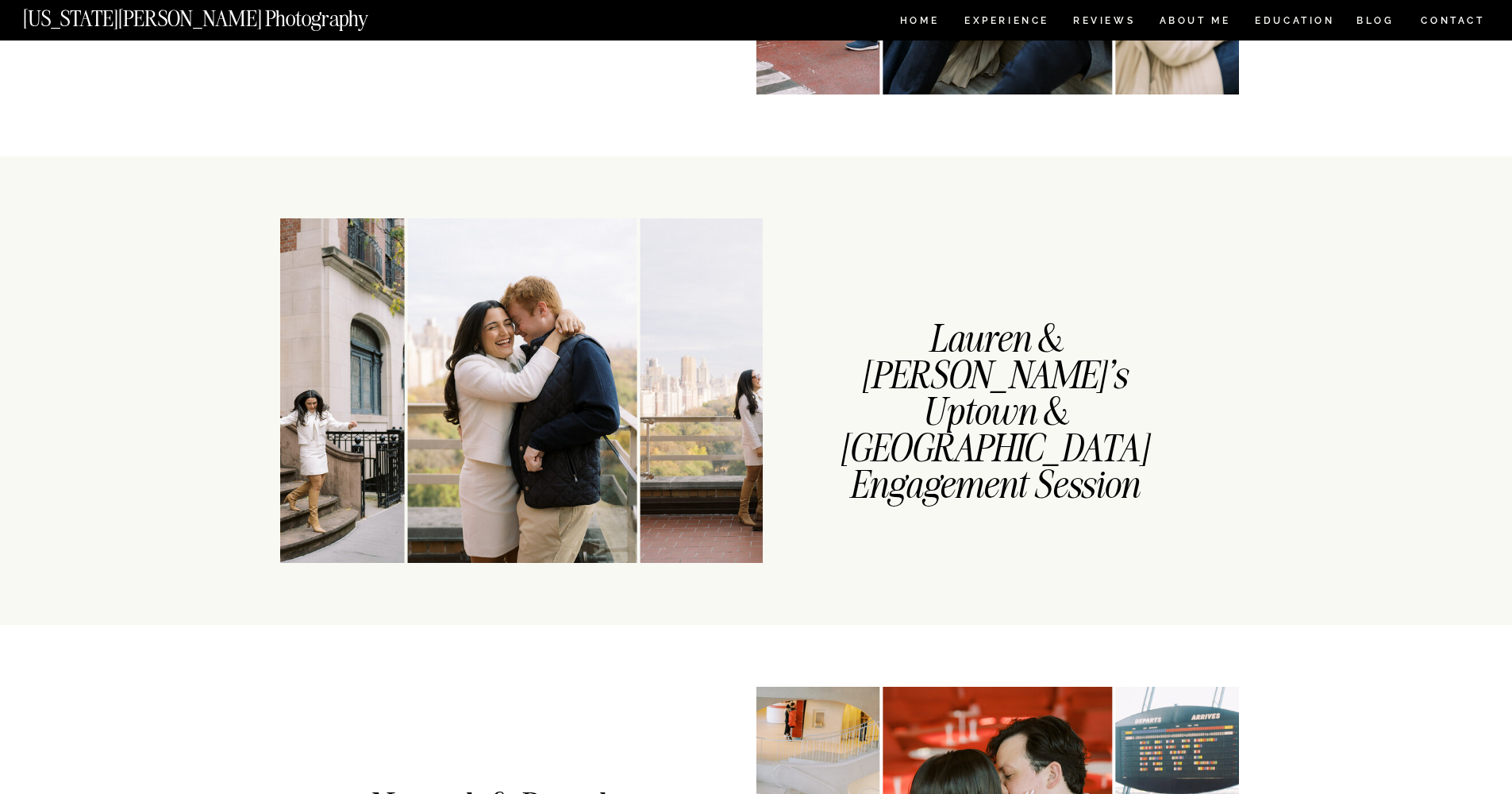
click at [610, 265] on img at bounding box center [521, 390] width 229 height 344
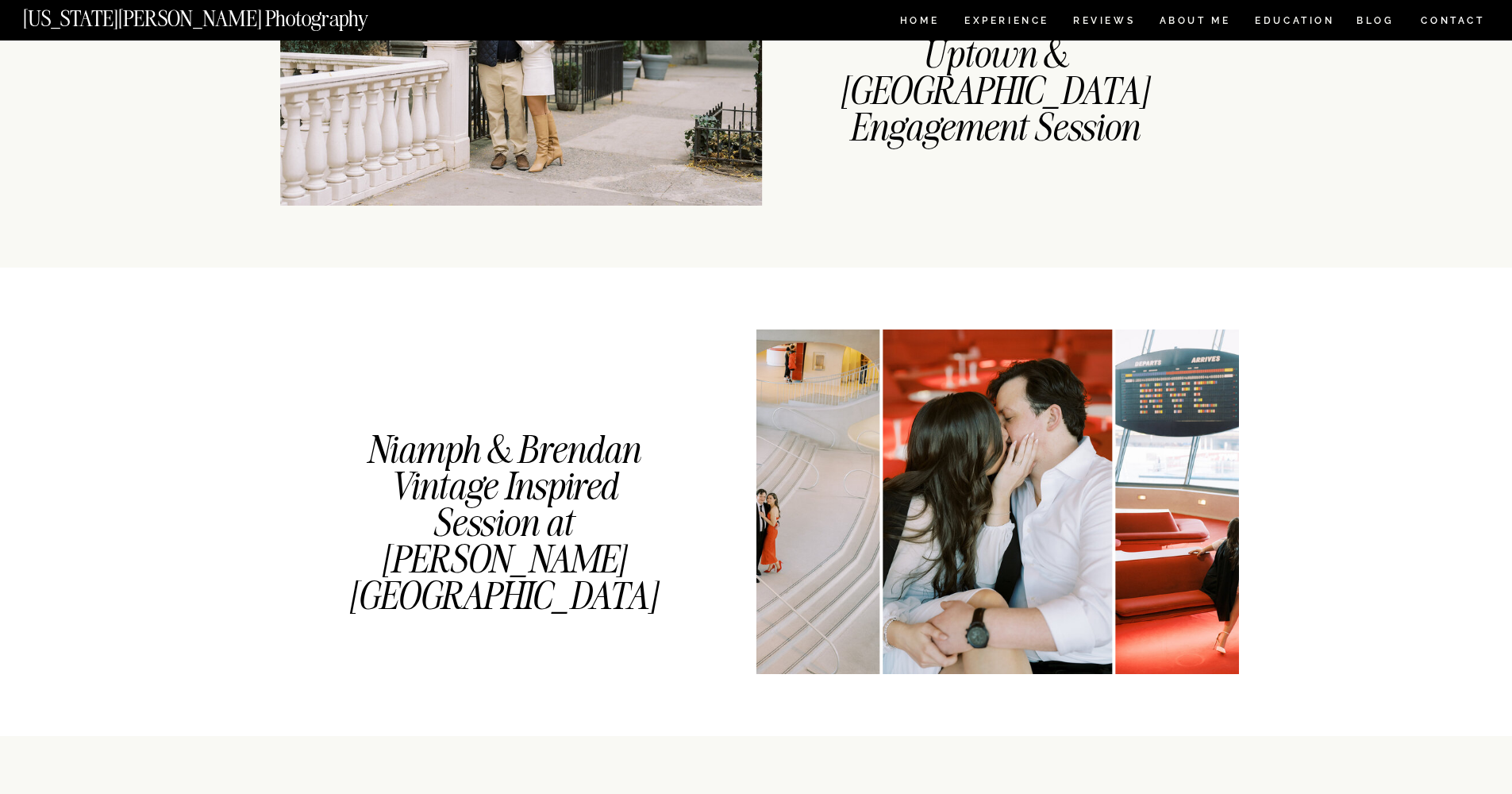
scroll to position [1615, 0]
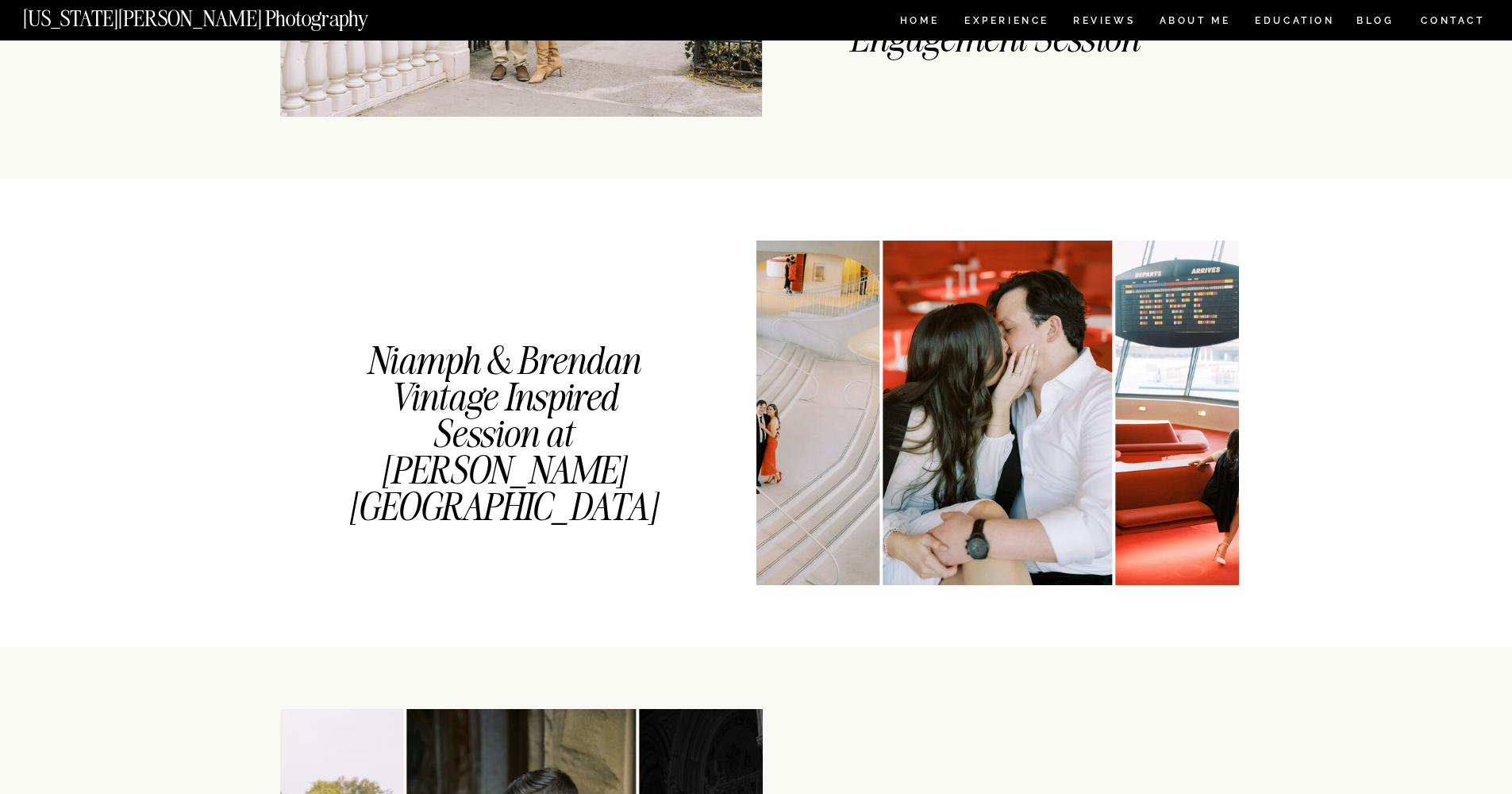
click at [896, 276] on img at bounding box center [997, 412] width 229 height 344
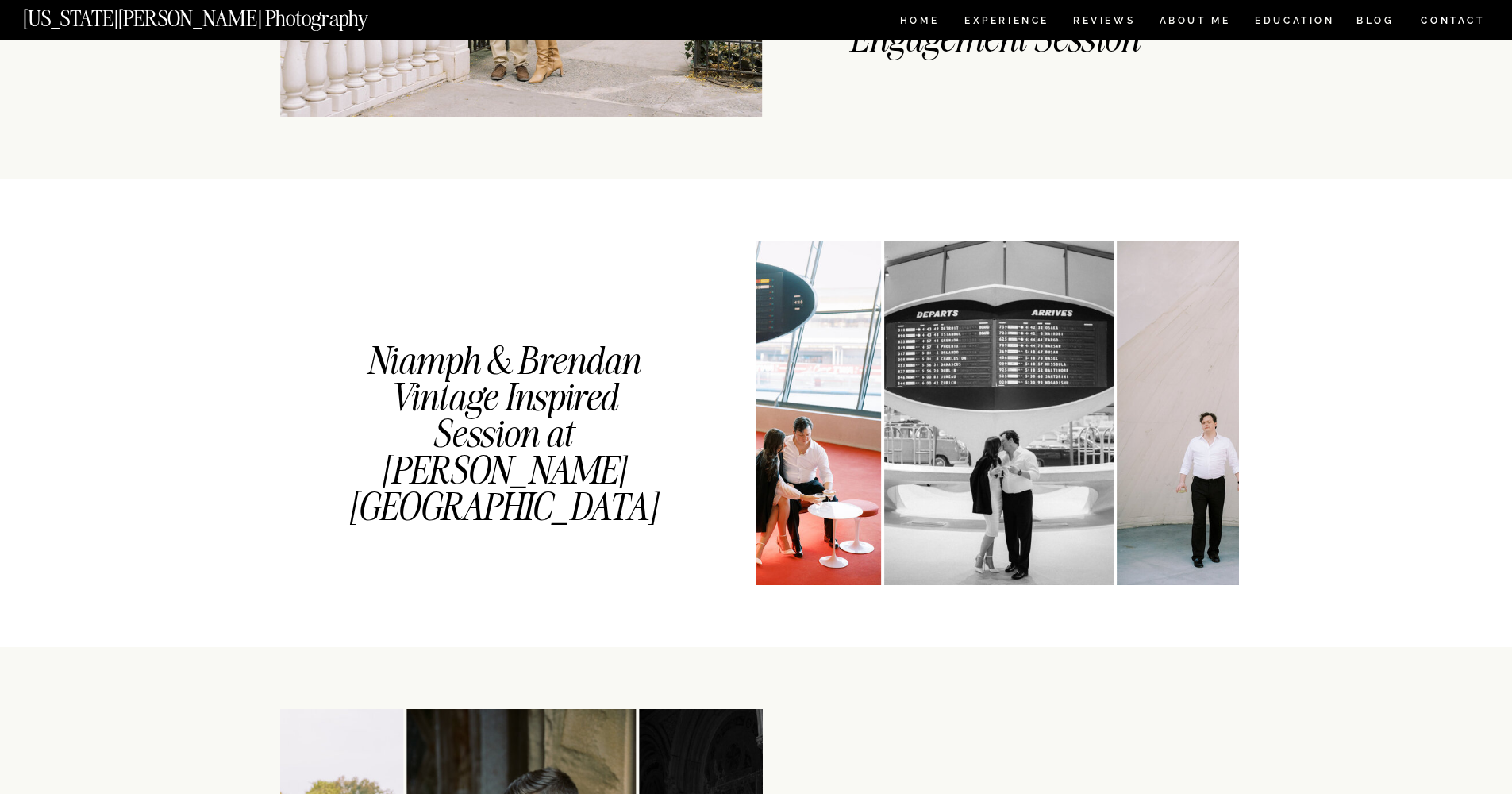
click at [914, 280] on img at bounding box center [999, 412] width 229 height 344
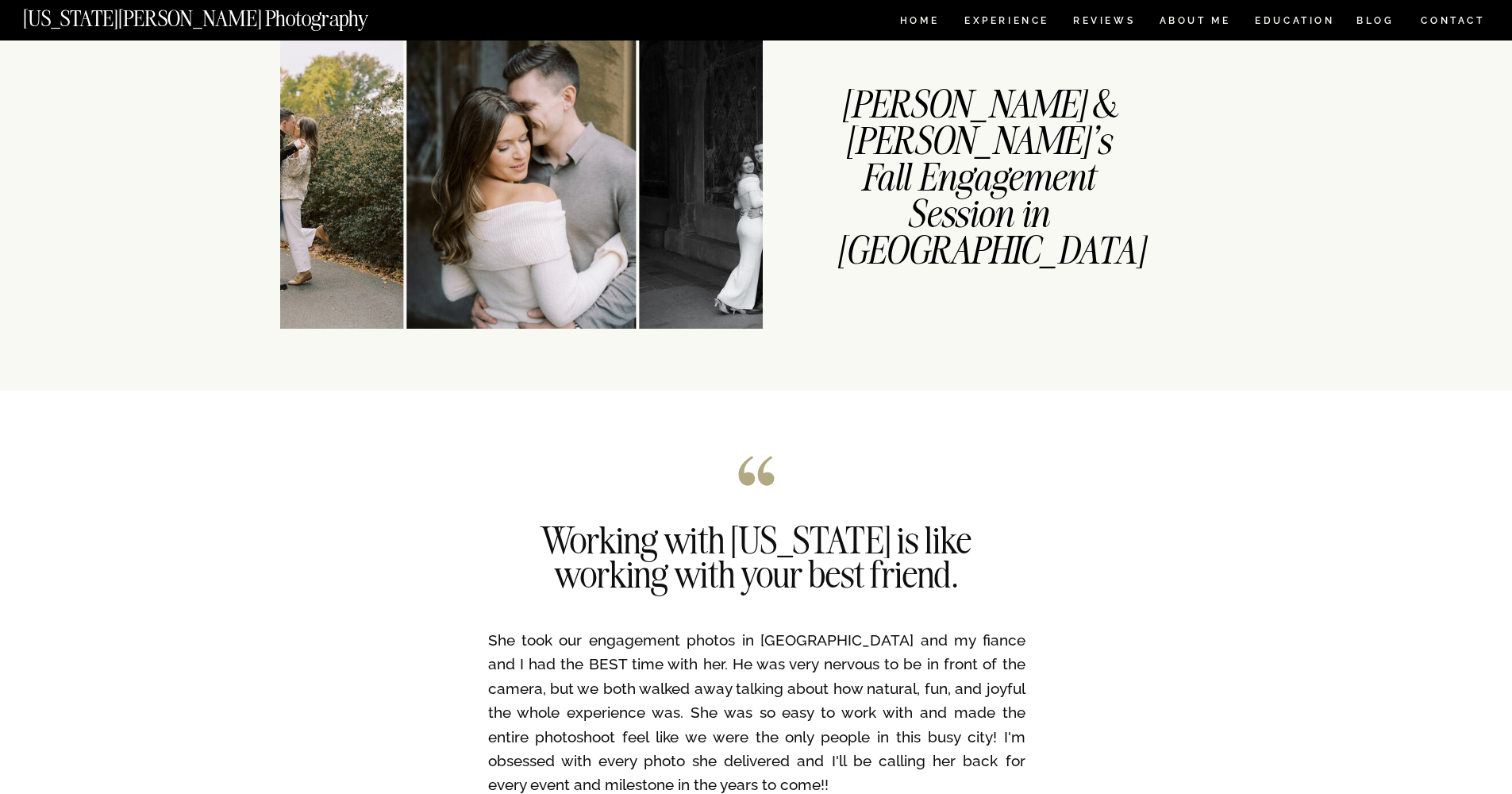
scroll to position [2197, 0]
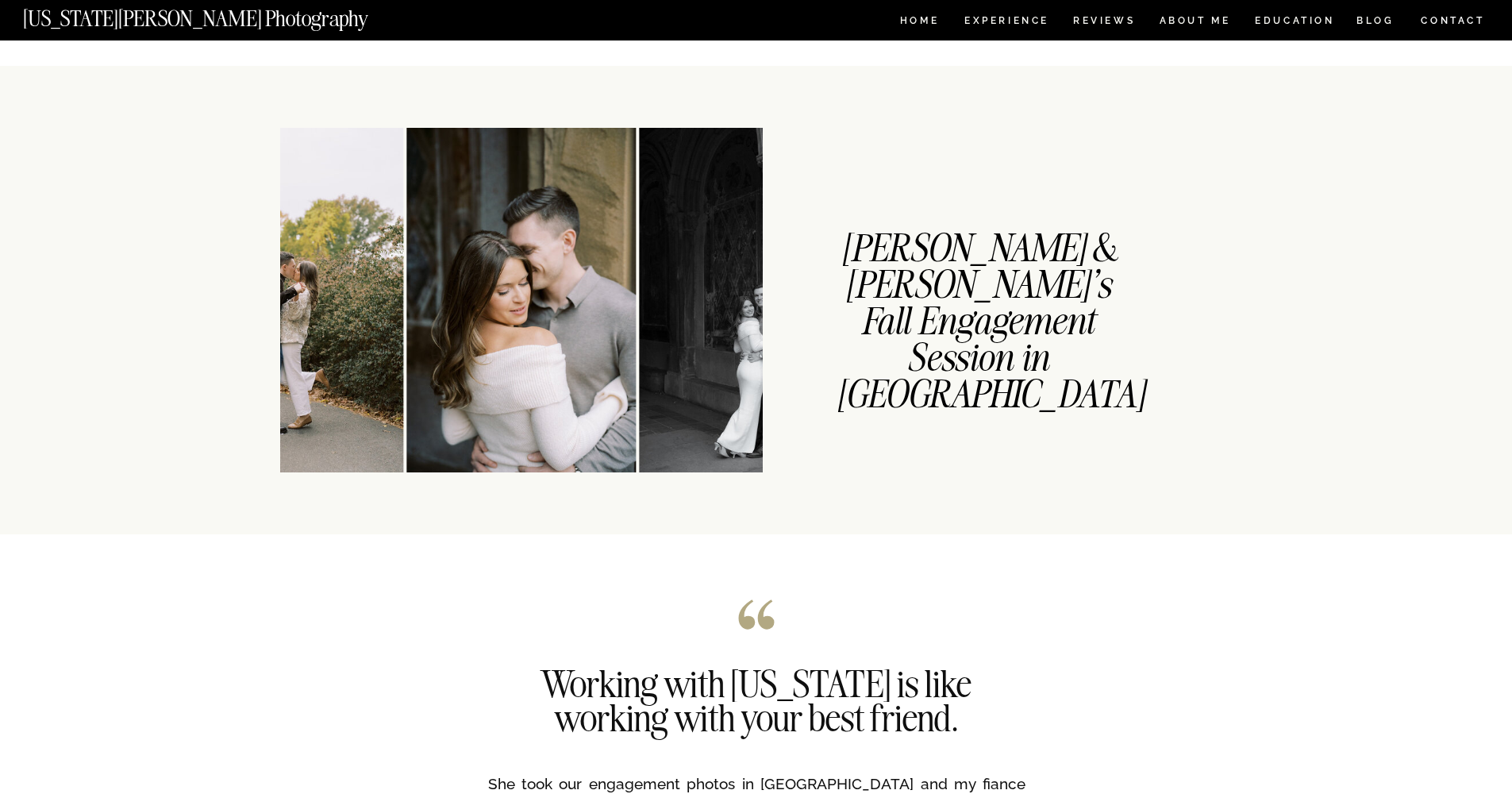
click at [652, 251] on img at bounding box center [753, 299] width 229 height 344
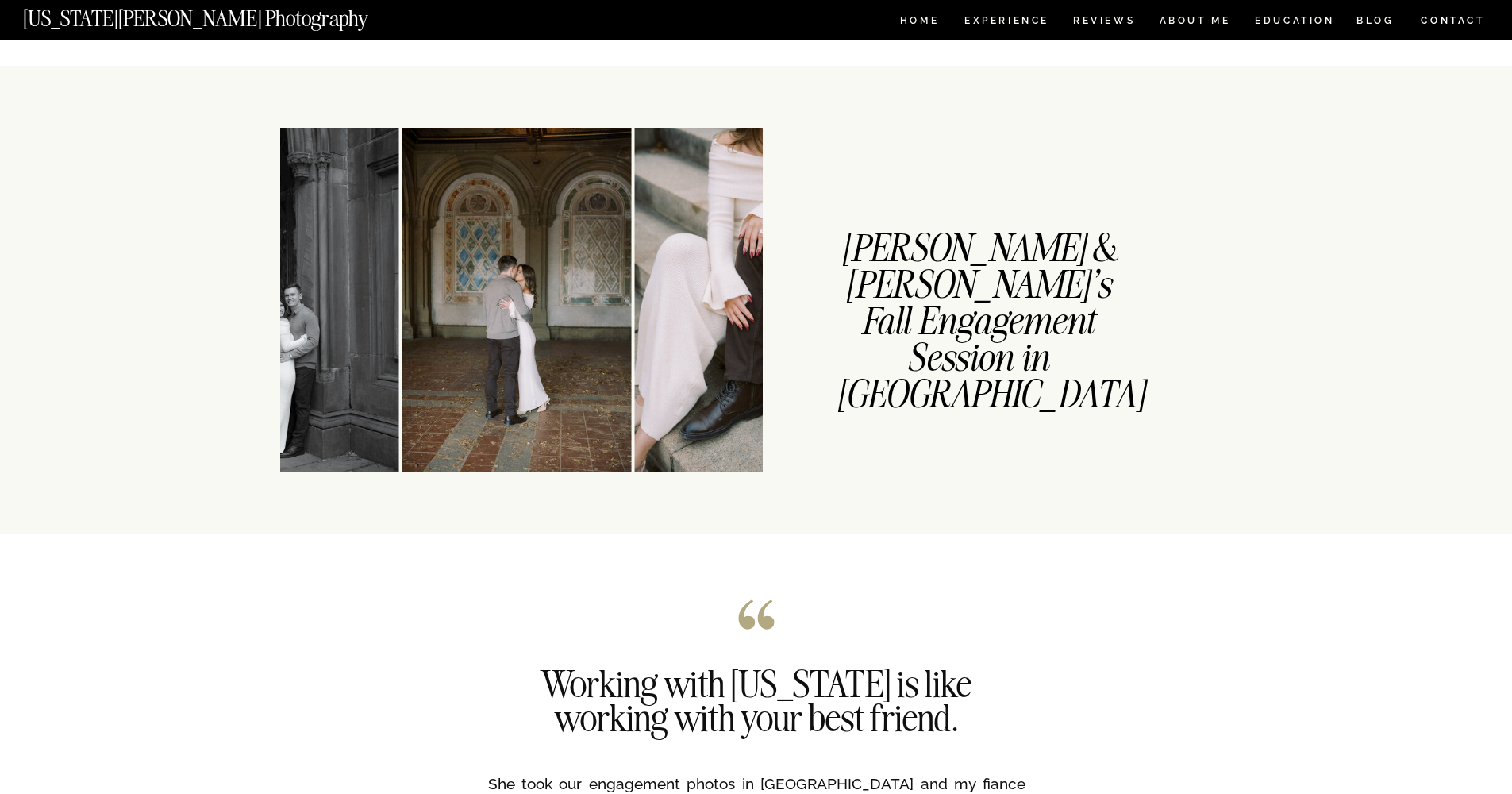
click at [648, 247] on img at bounding box center [758, 299] width 246 height 344
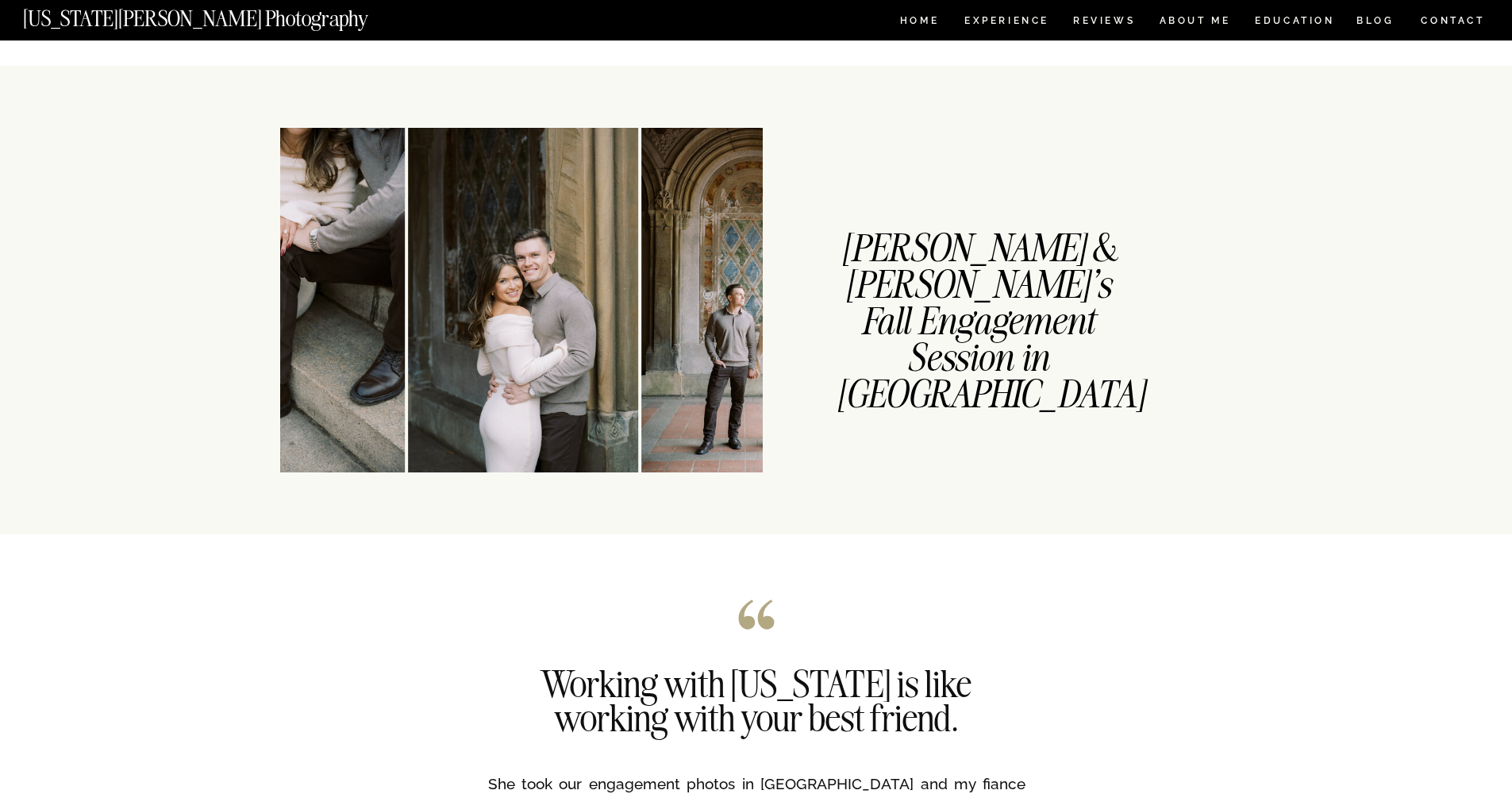
click at [653, 245] on img at bounding box center [755, 299] width 229 height 344
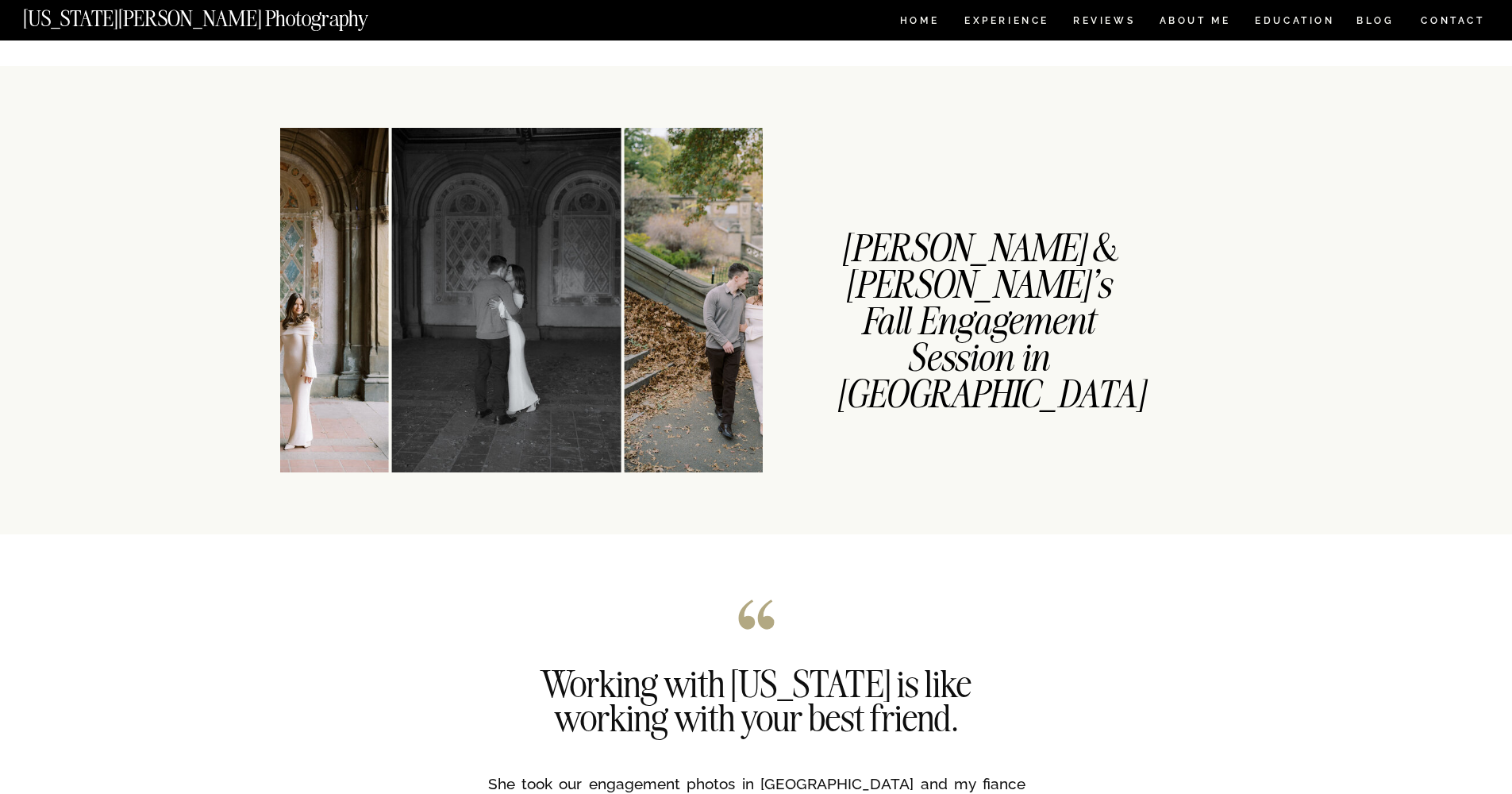
click at [672, 242] on img at bounding box center [739, 299] width 229 height 344
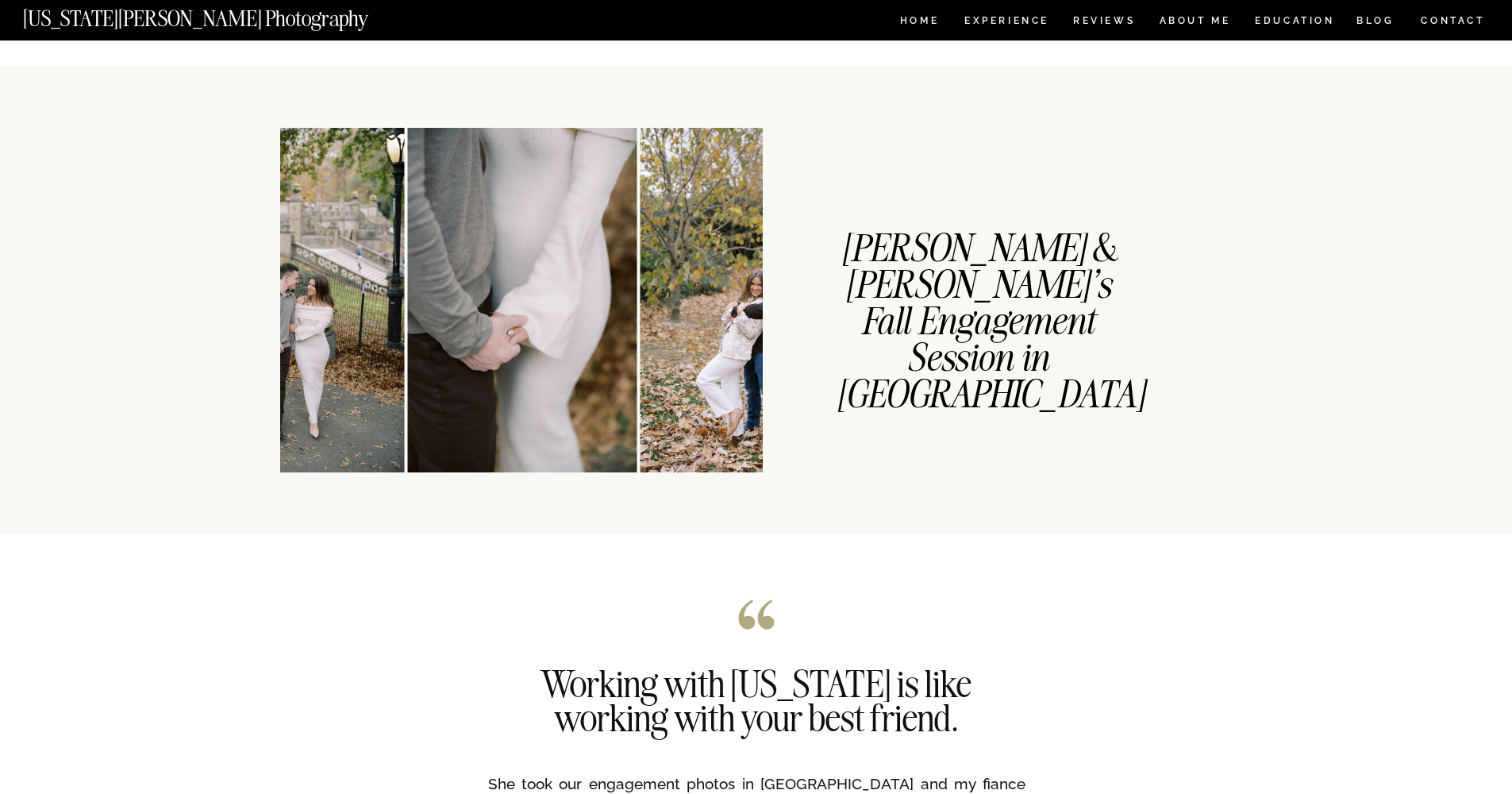
click at [667, 240] on img at bounding box center [754, 299] width 229 height 344
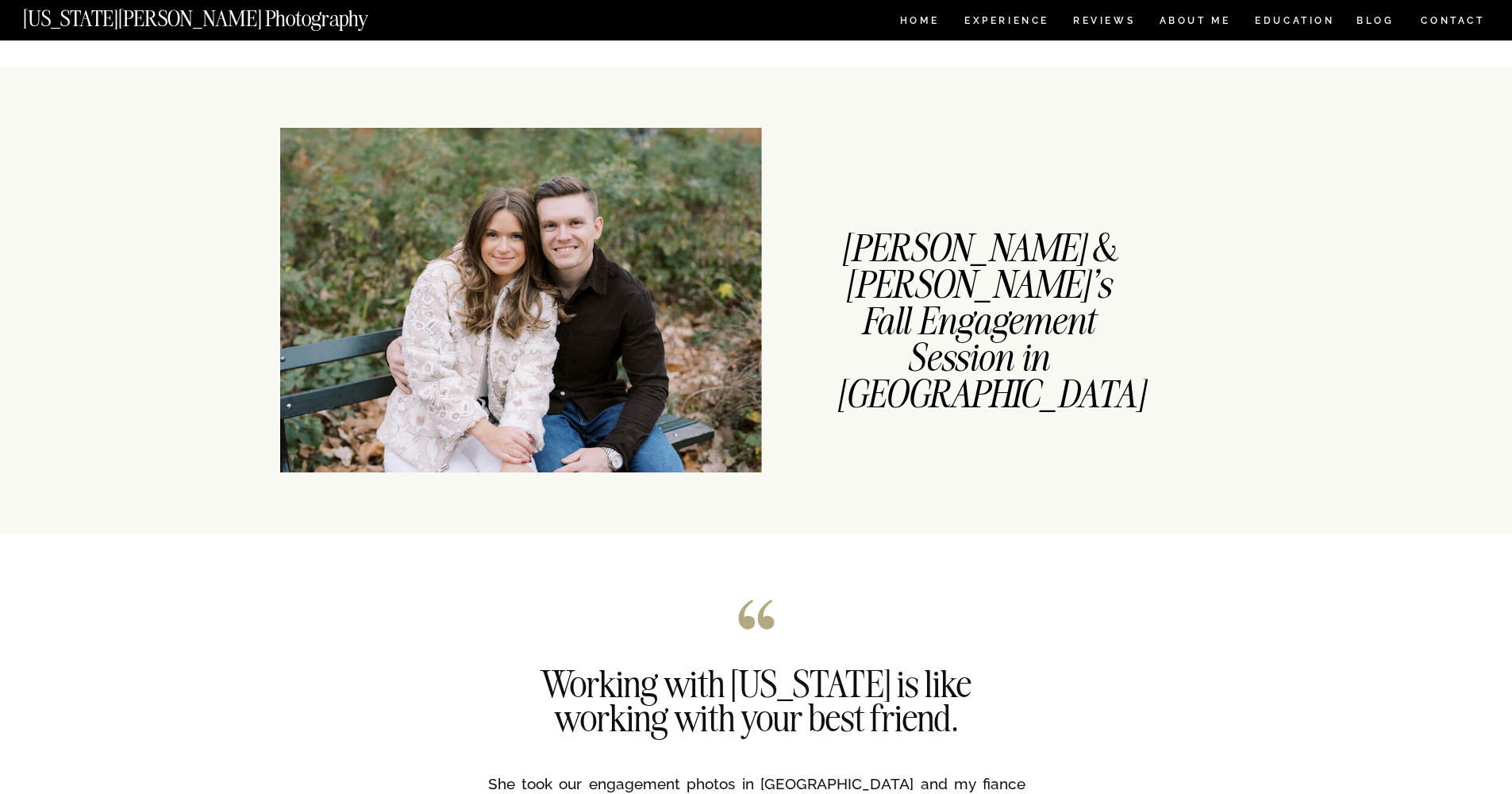
click at [676, 234] on img at bounding box center [521, 299] width 482 height 344
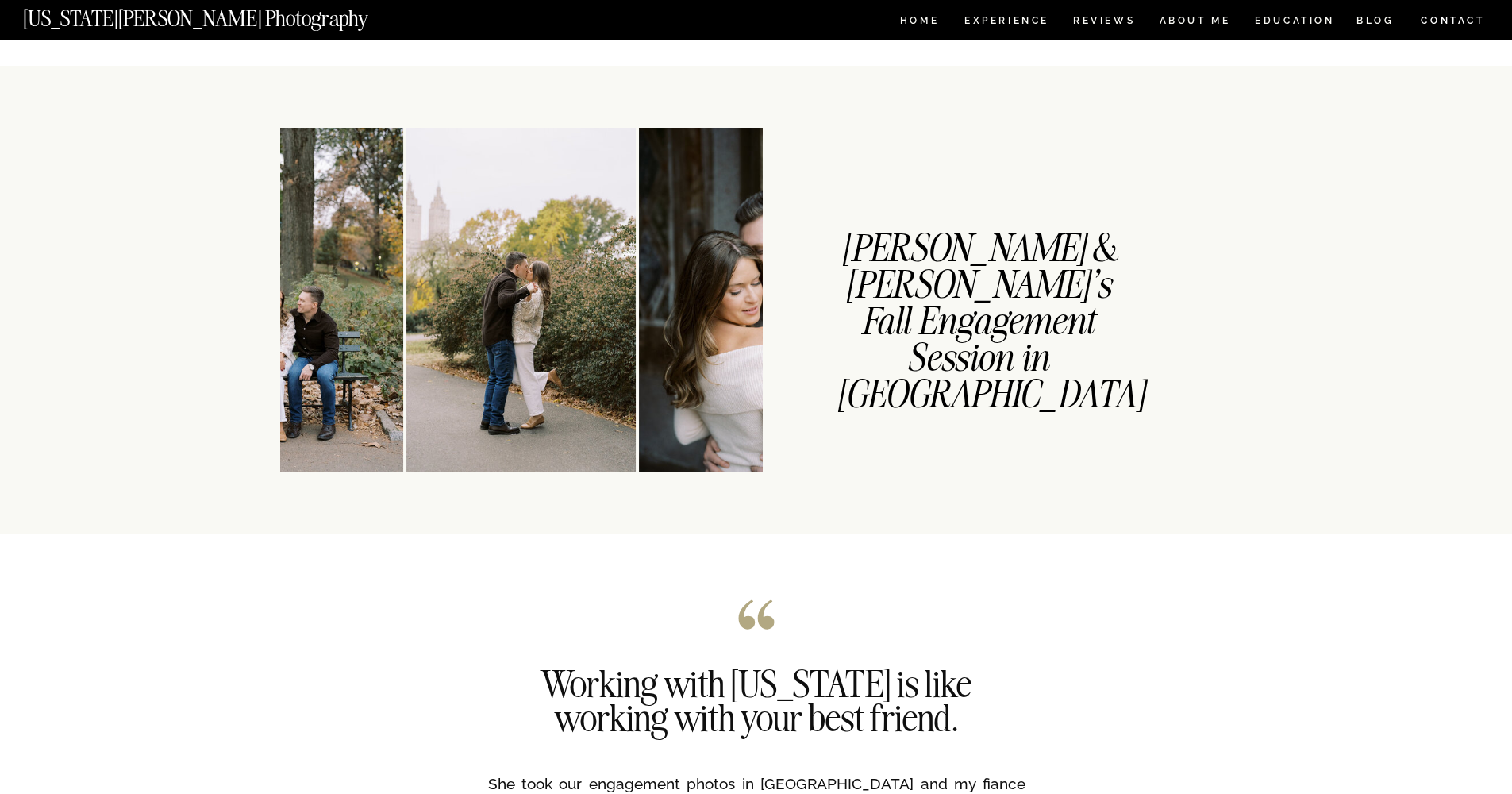
click at [670, 234] on img at bounding box center [753, 299] width 229 height 344
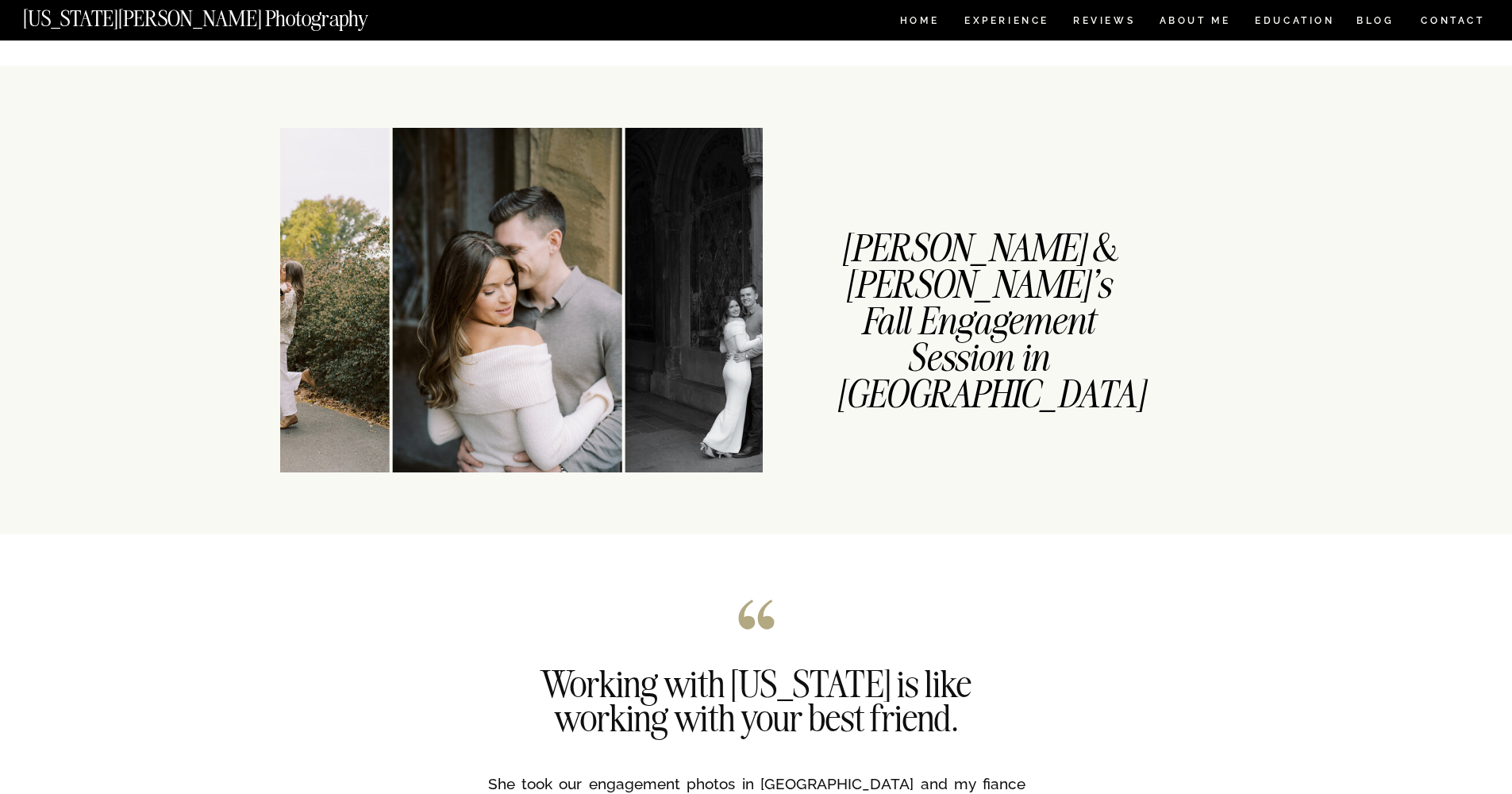
click at [648, 234] on img at bounding box center [739, 299] width 229 height 344
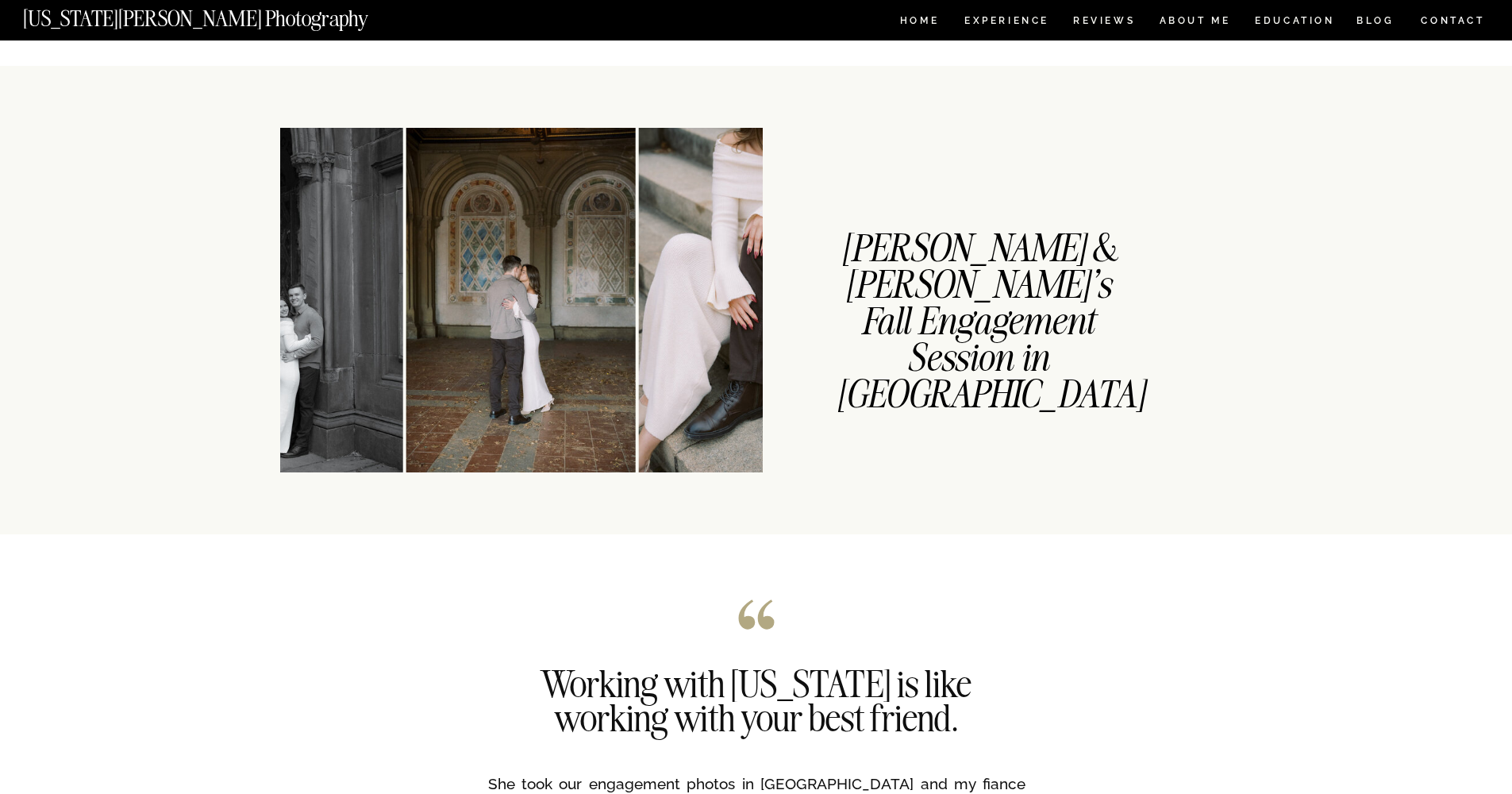
click at [644, 234] on img at bounding box center [762, 299] width 246 height 344
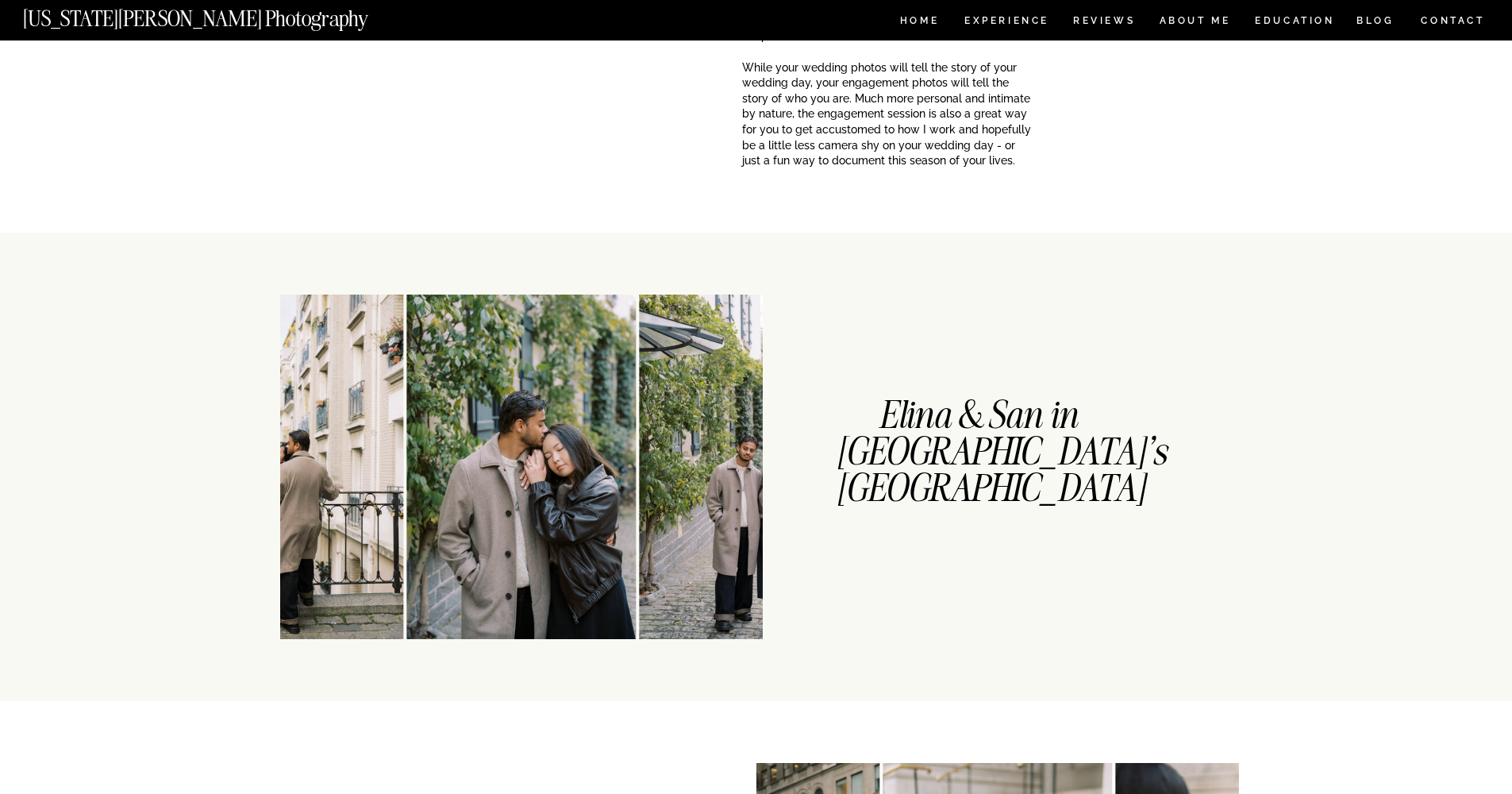
scroll to position [201, 0]
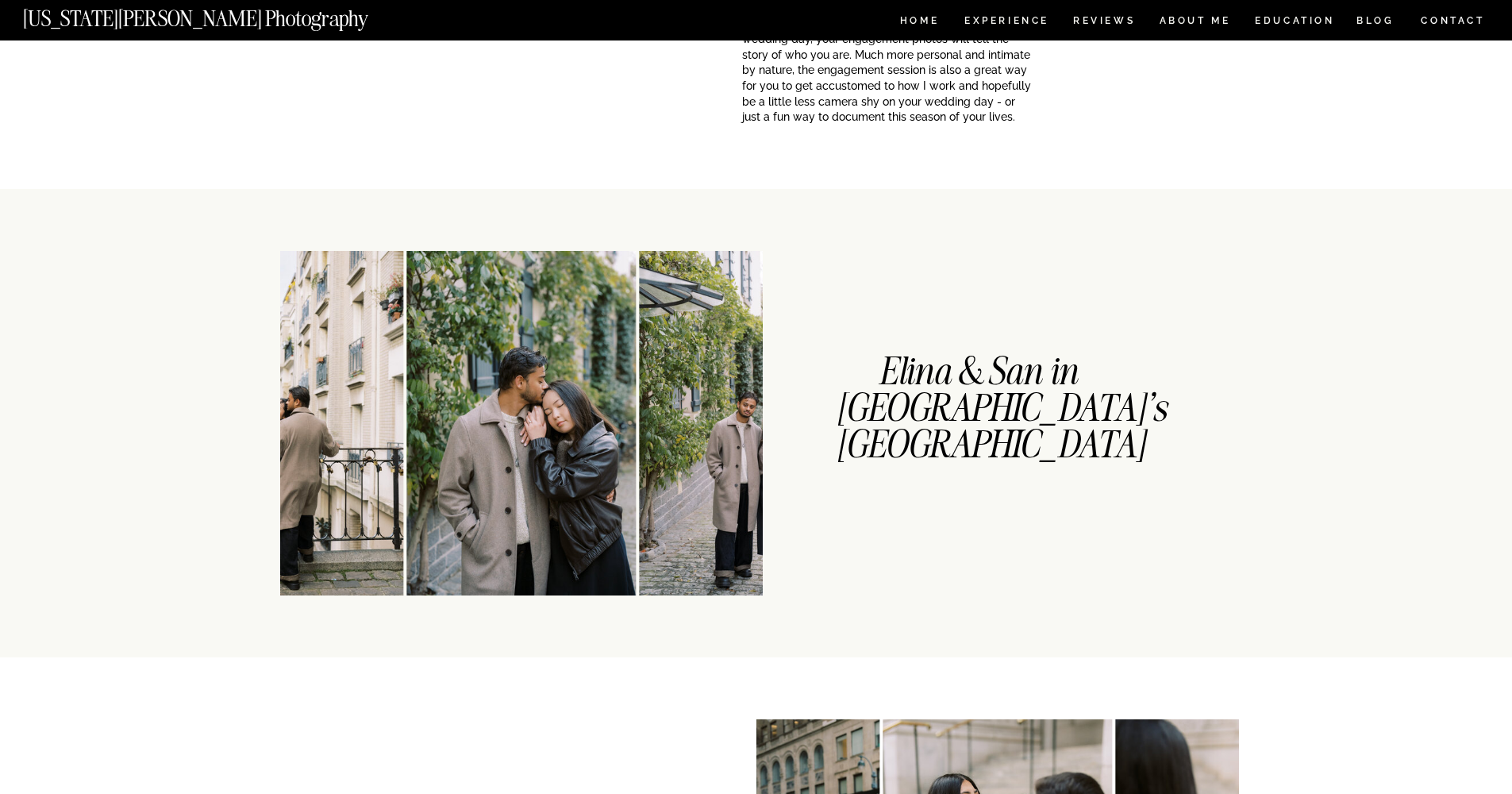
click at [557, 263] on div at bounding box center [647, 422] width 482 height 344
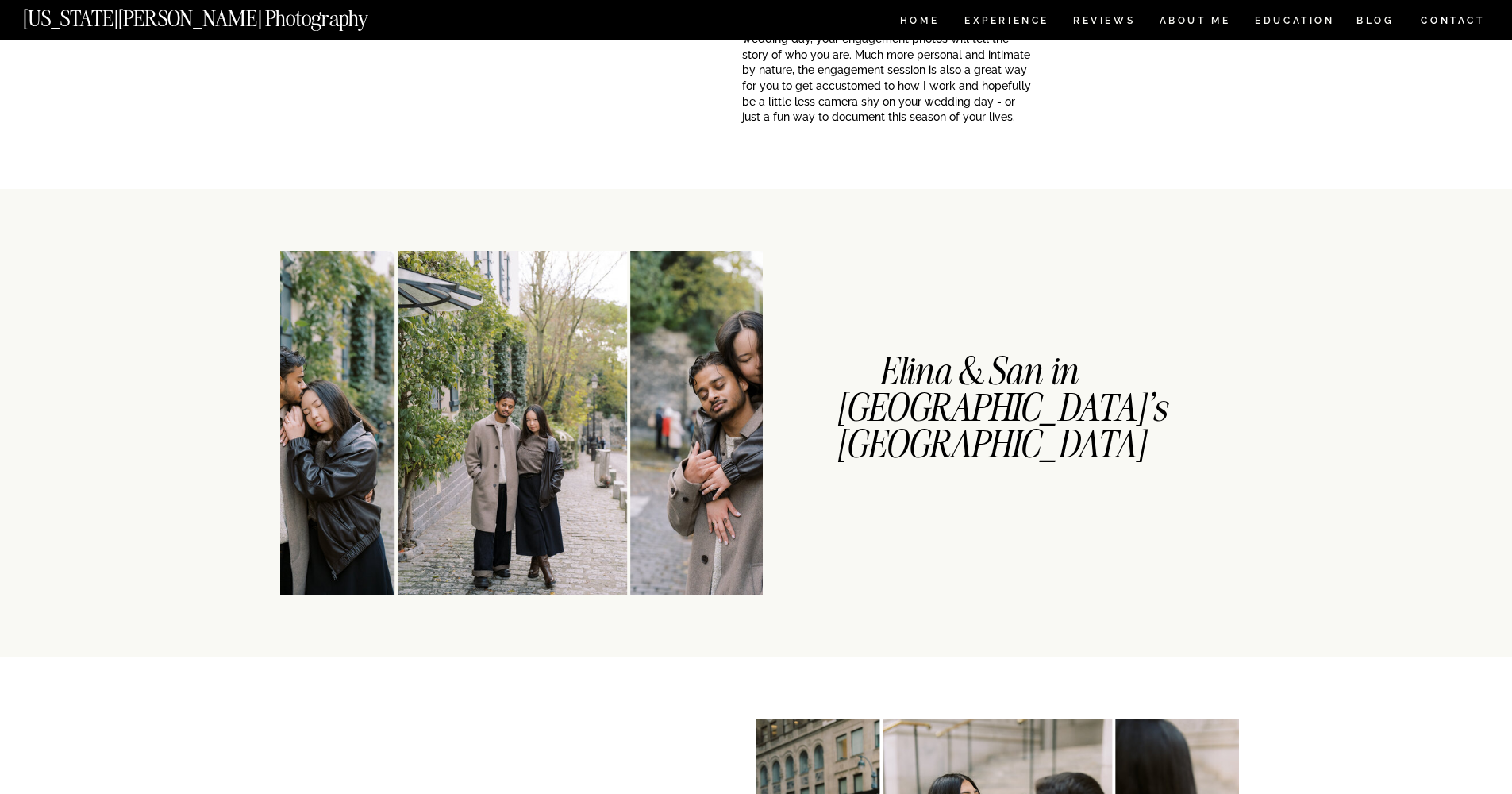
click at [529, 266] on img at bounding box center [512, 422] width 229 height 344
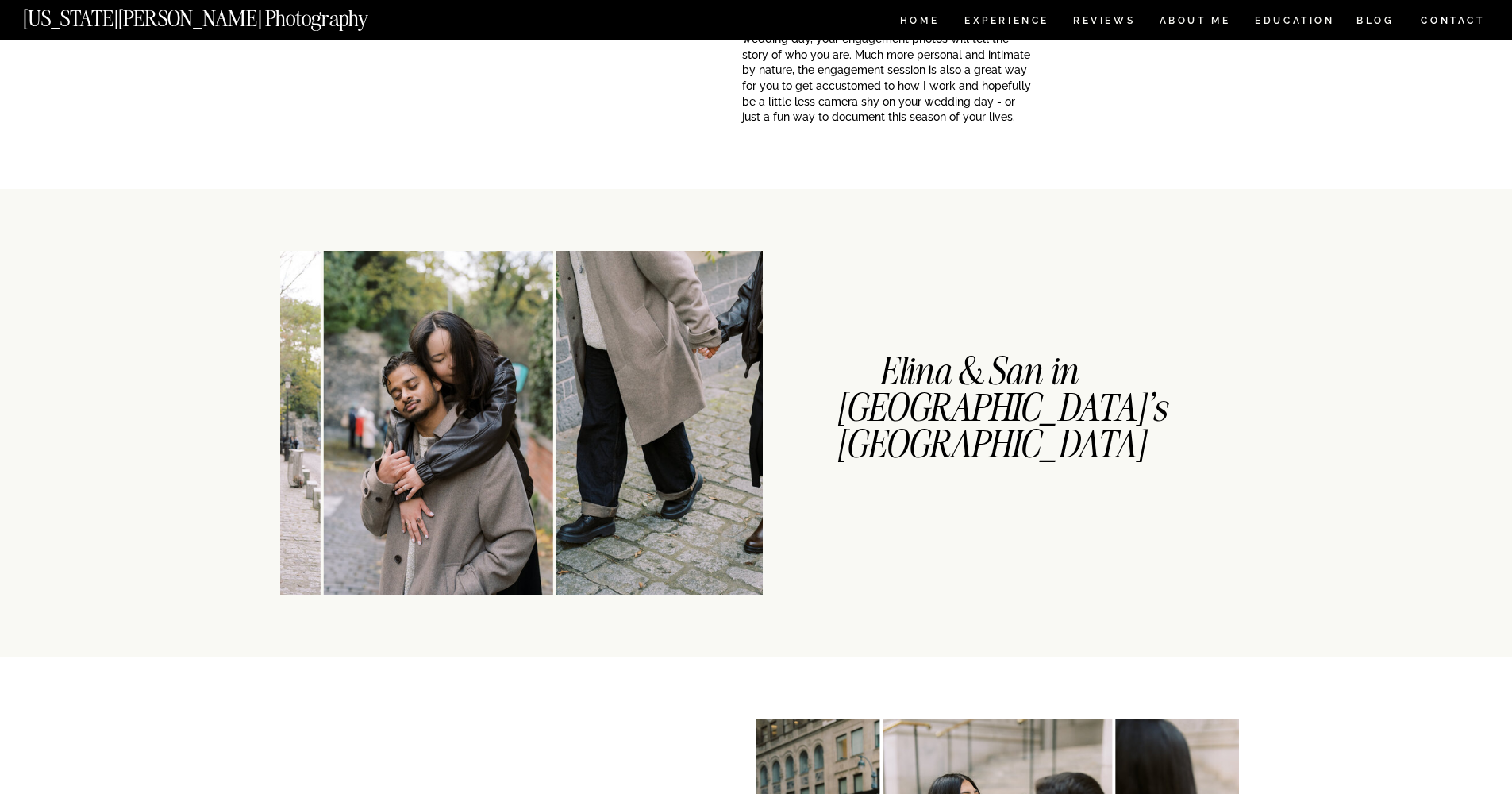
click at [510, 266] on img at bounding box center [438, 422] width 229 height 344
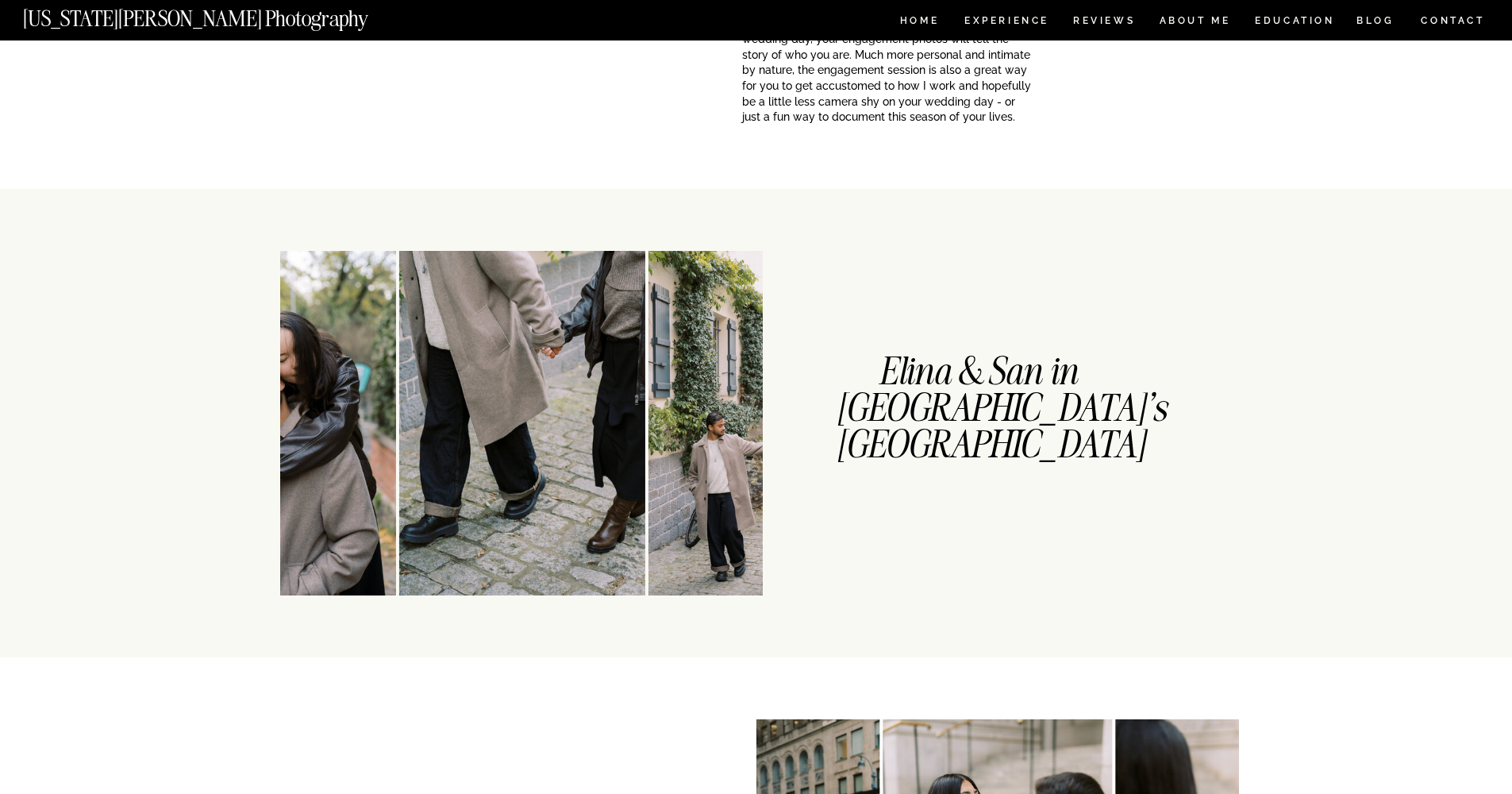
click at [490, 265] on img at bounding box center [522, 422] width 246 height 344
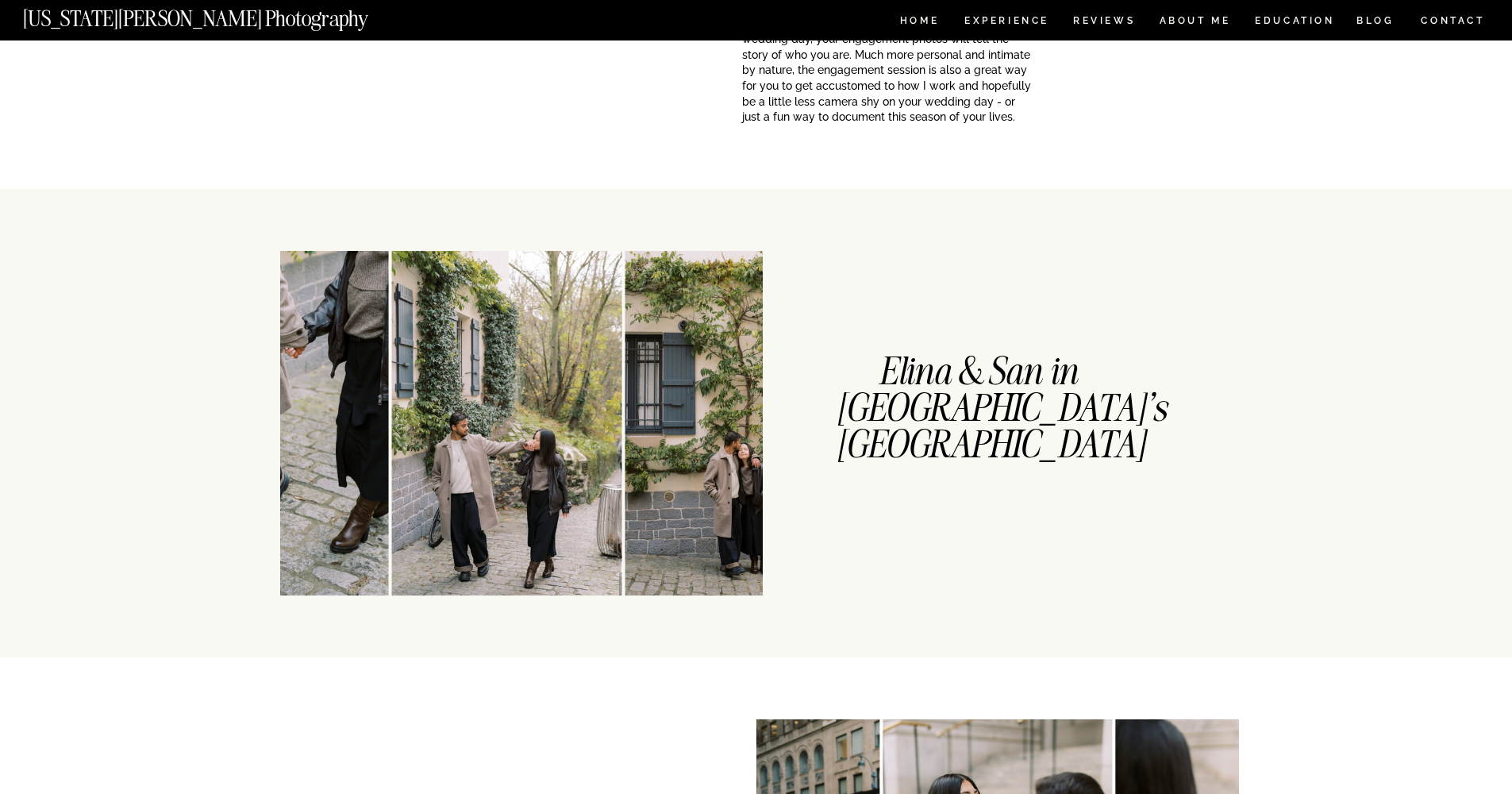
click at [451, 263] on img at bounding box center [506, 422] width 229 height 344
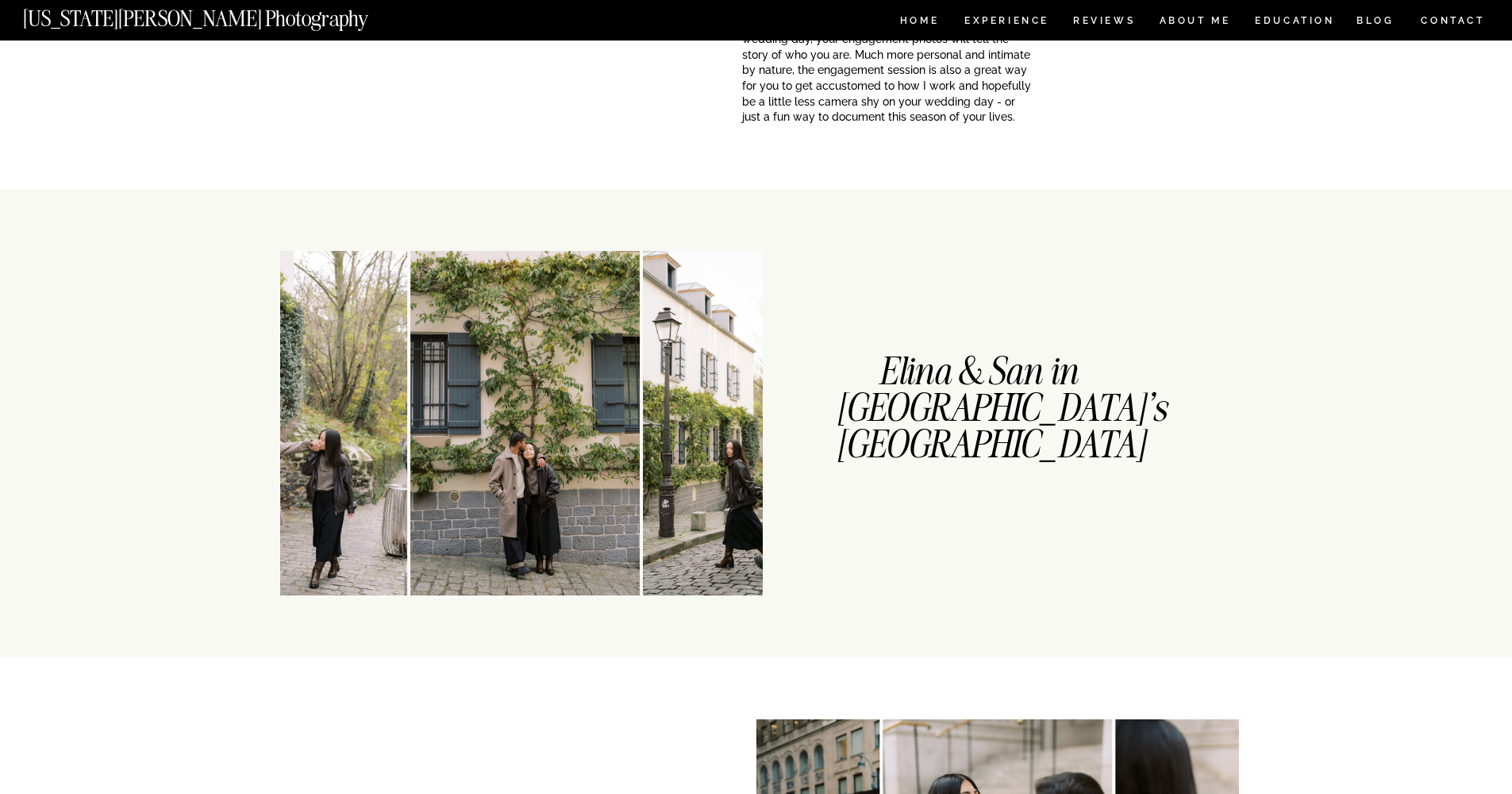
click at [427, 258] on img at bounding box center [524, 422] width 229 height 344
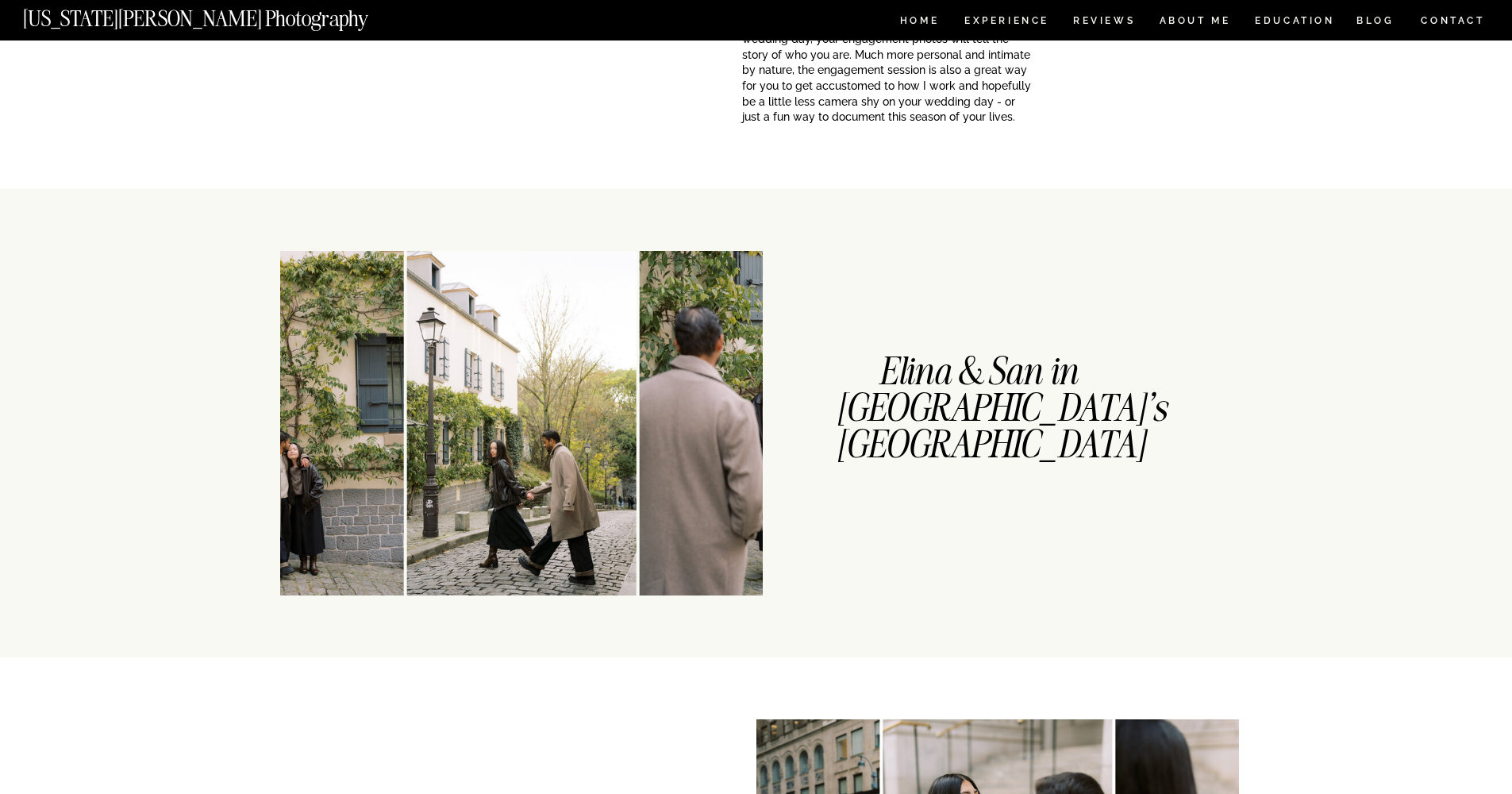
click at [430, 258] on img at bounding box center [521, 422] width 229 height 344
